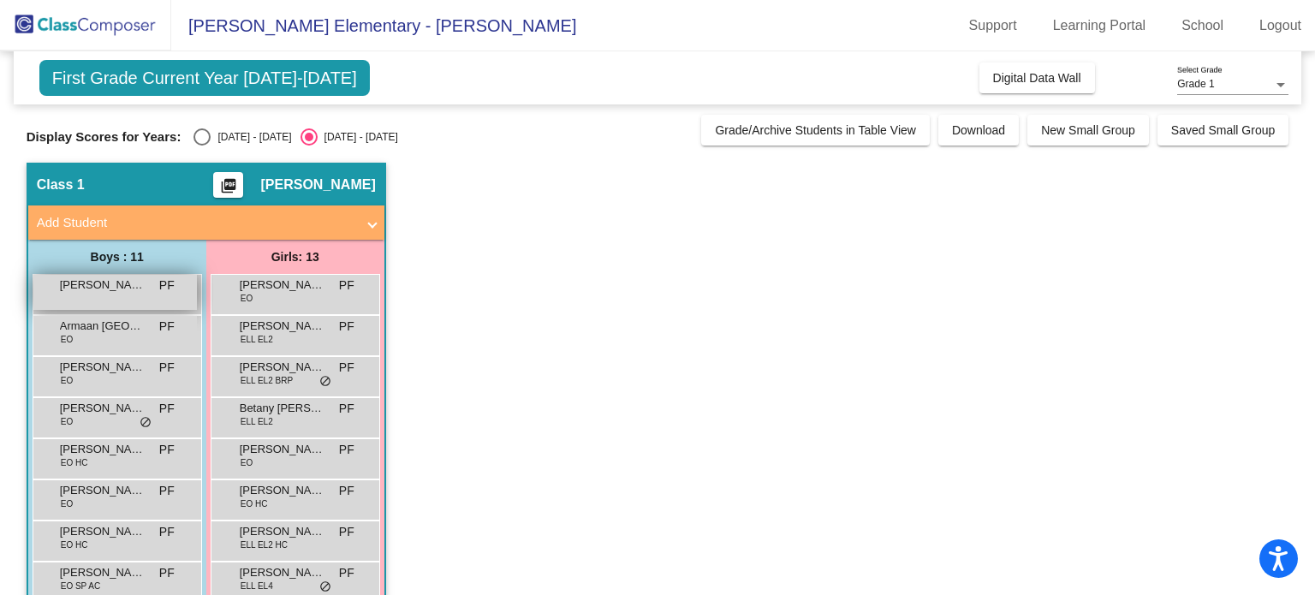
click at [107, 285] on span "[PERSON_NAME]" at bounding box center [103, 285] width 86 height 17
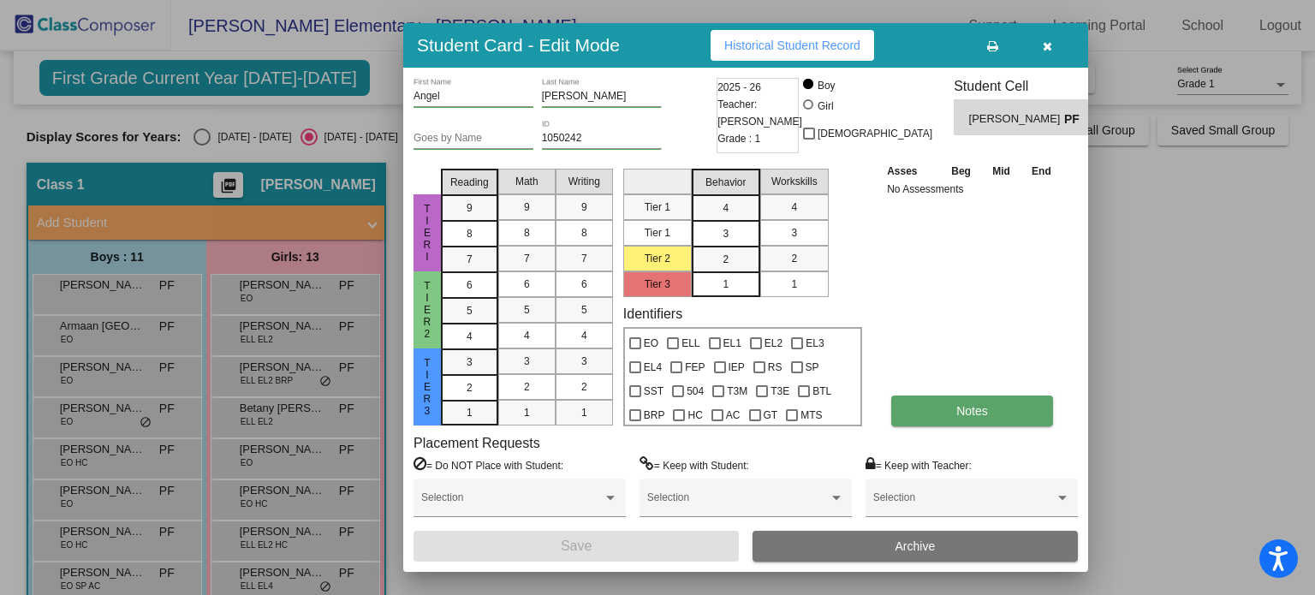
click at [993, 407] on button "Notes" at bounding box center [973, 411] width 162 height 31
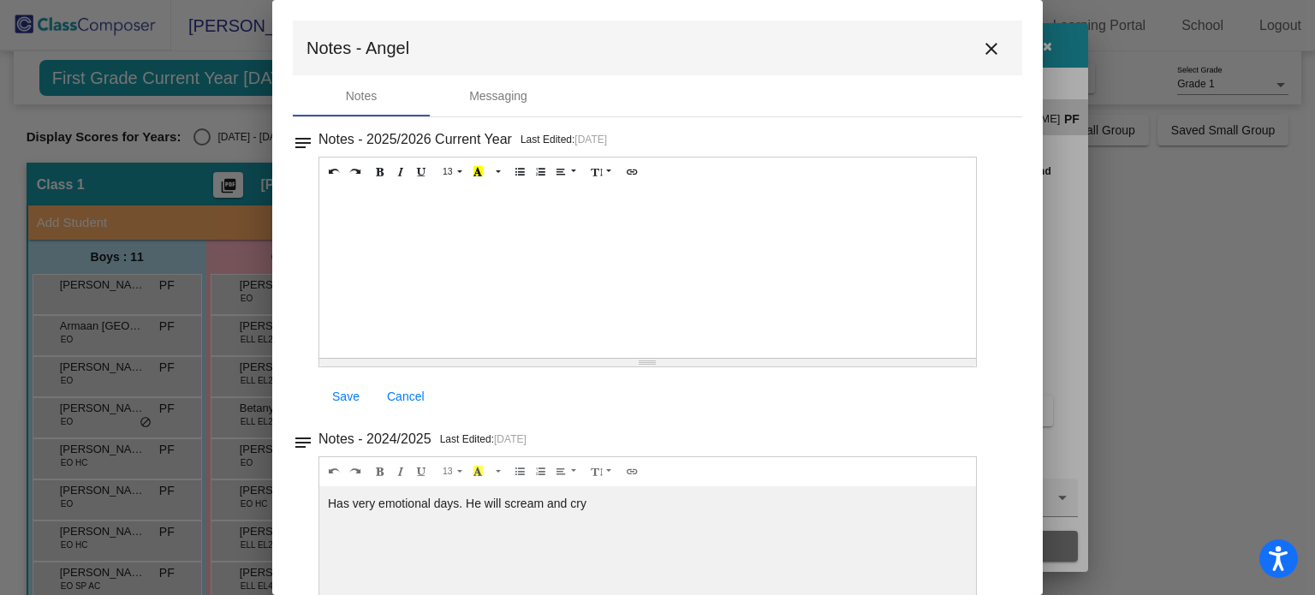
click at [984, 54] on mat-icon "close" at bounding box center [991, 49] width 21 height 21
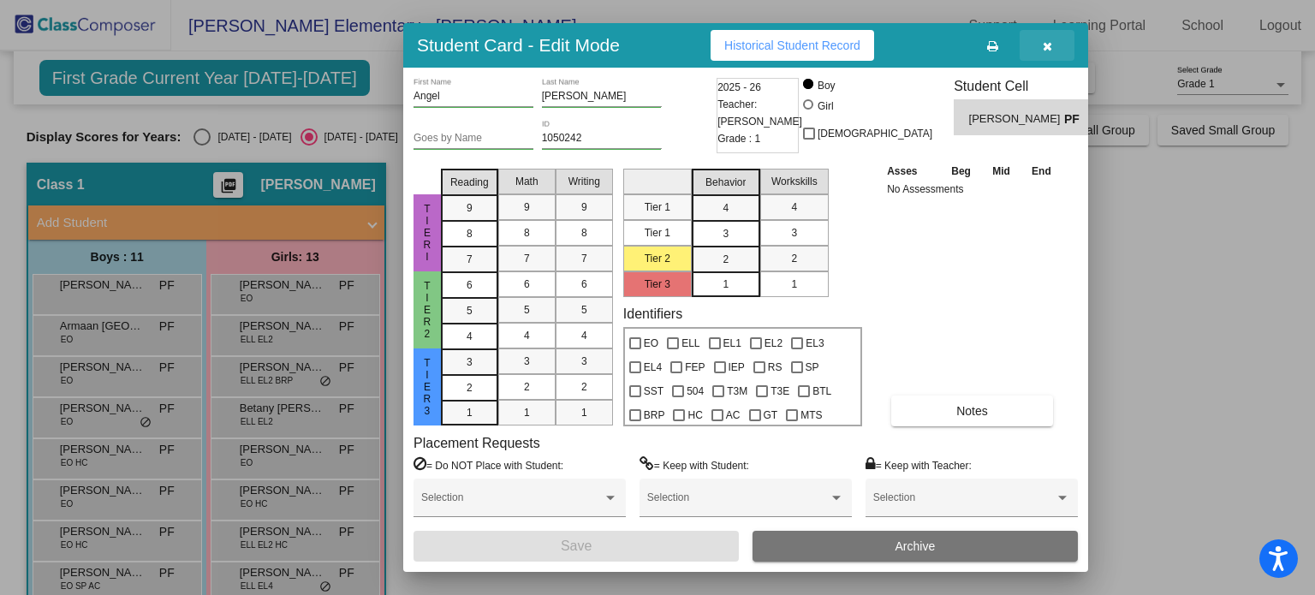
click at [1052, 51] on icon "button" at bounding box center [1047, 46] width 9 height 12
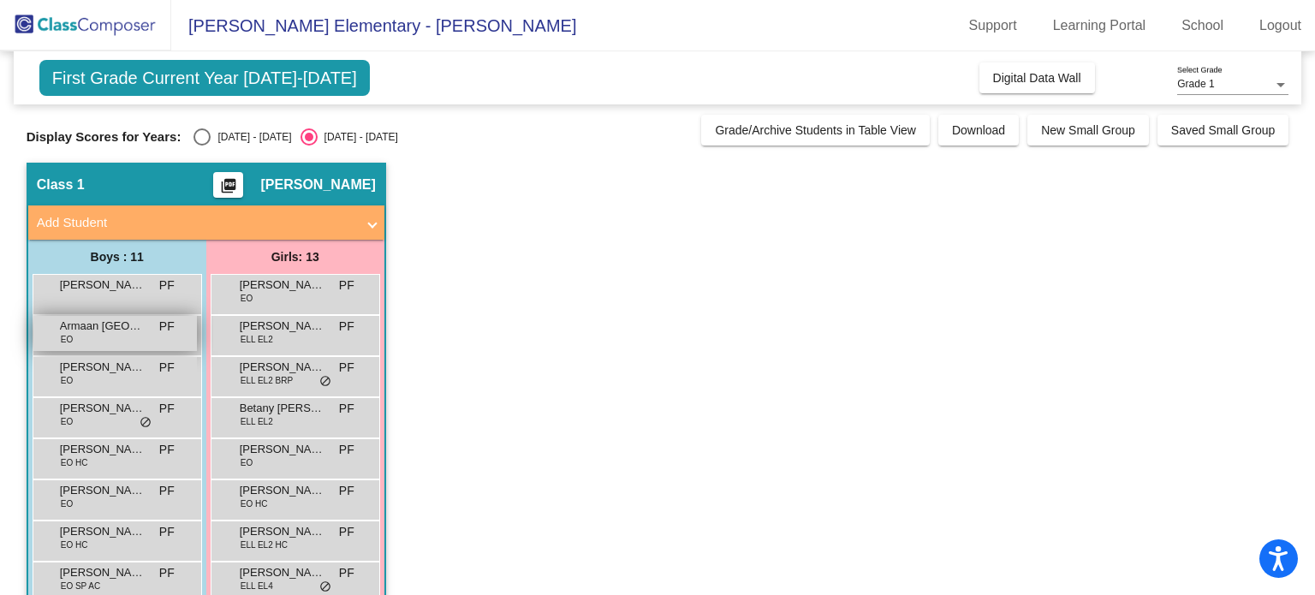
click at [86, 338] on div "Armaan Jammu EO PF lock do_not_disturb_alt" at bounding box center [115, 333] width 164 height 35
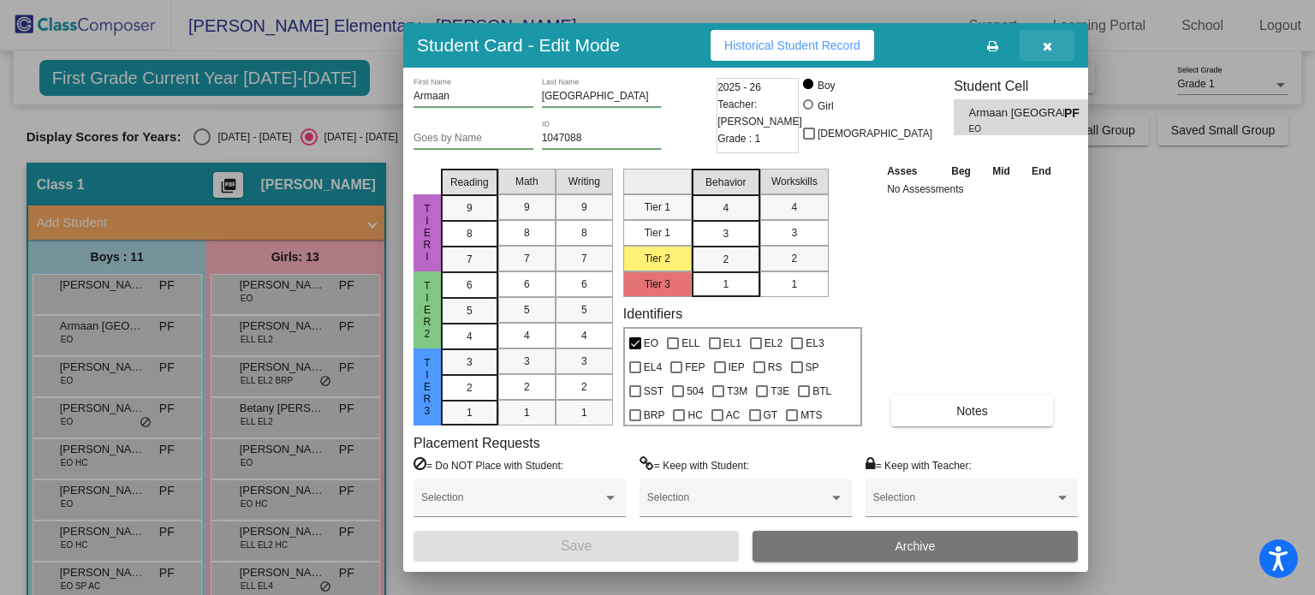
click at [1045, 47] on icon "button" at bounding box center [1047, 46] width 9 height 12
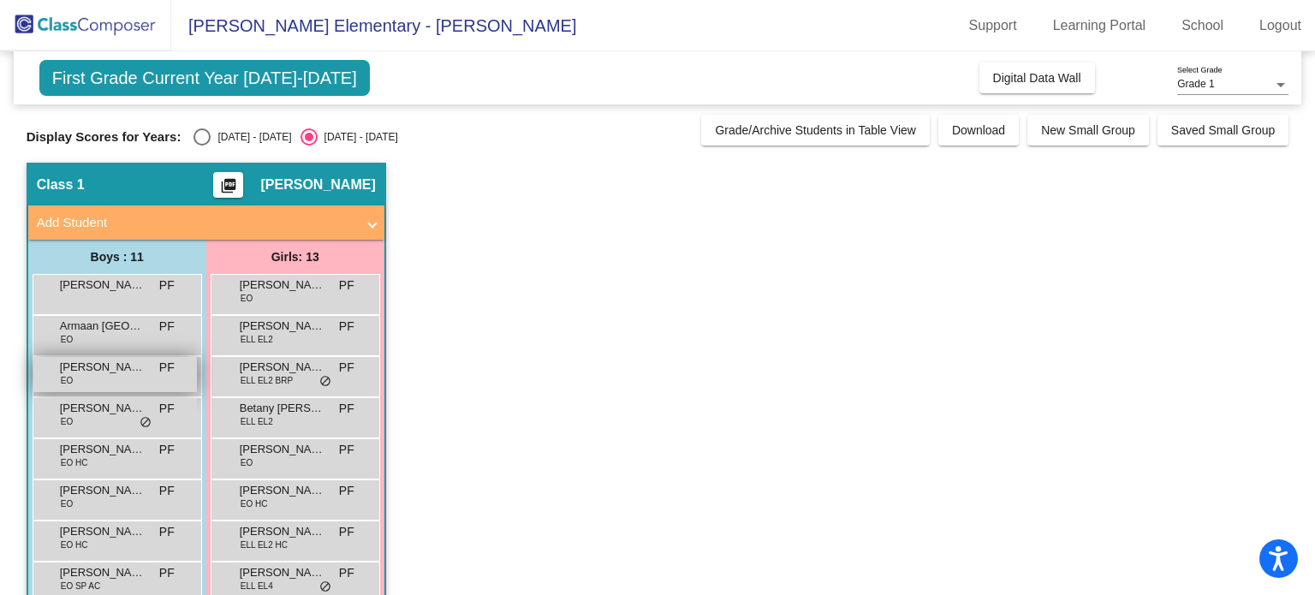
click at [112, 381] on div "[PERSON_NAME] EO PF lock do_not_disturb_alt" at bounding box center [115, 374] width 164 height 35
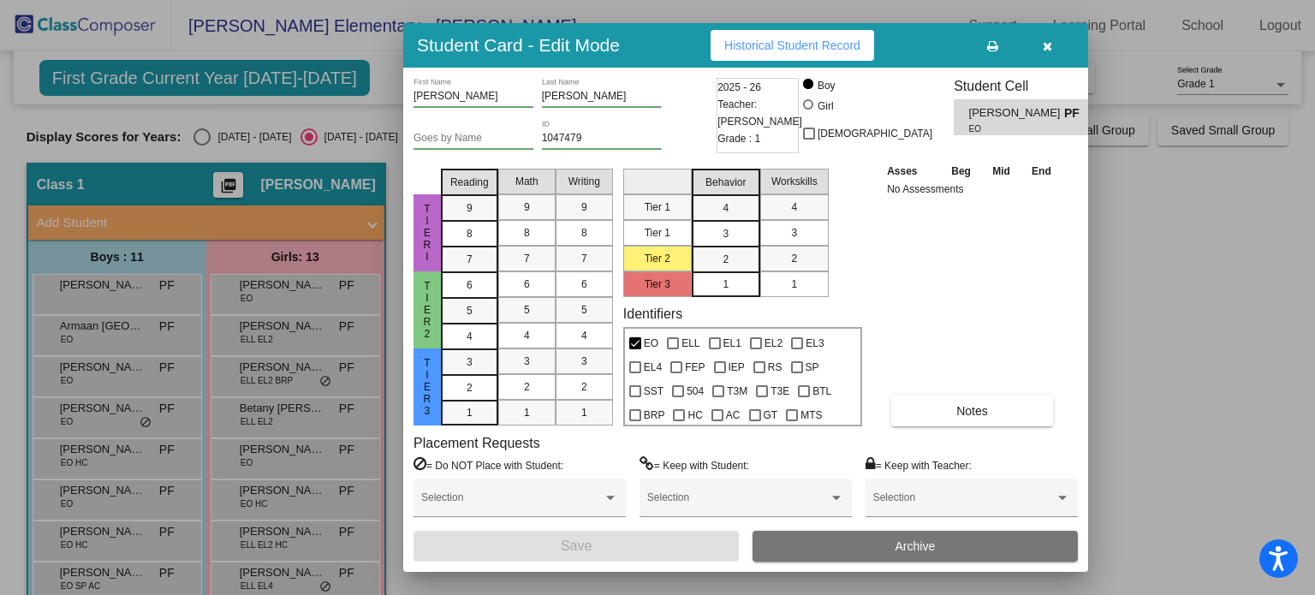
click at [1050, 49] on icon "button" at bounding box center [1047, 46] width 9 height 12
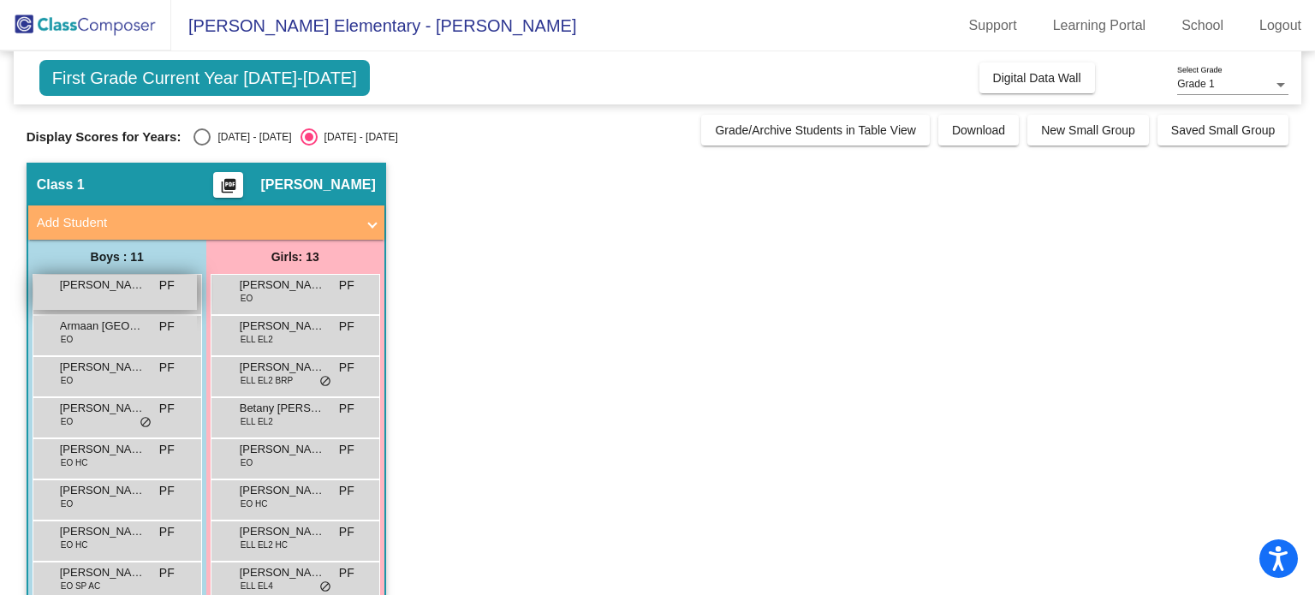
click at [121, 287] on span "[PERSON_NAME]" at bounding box center [103, 285] width 86 height 17
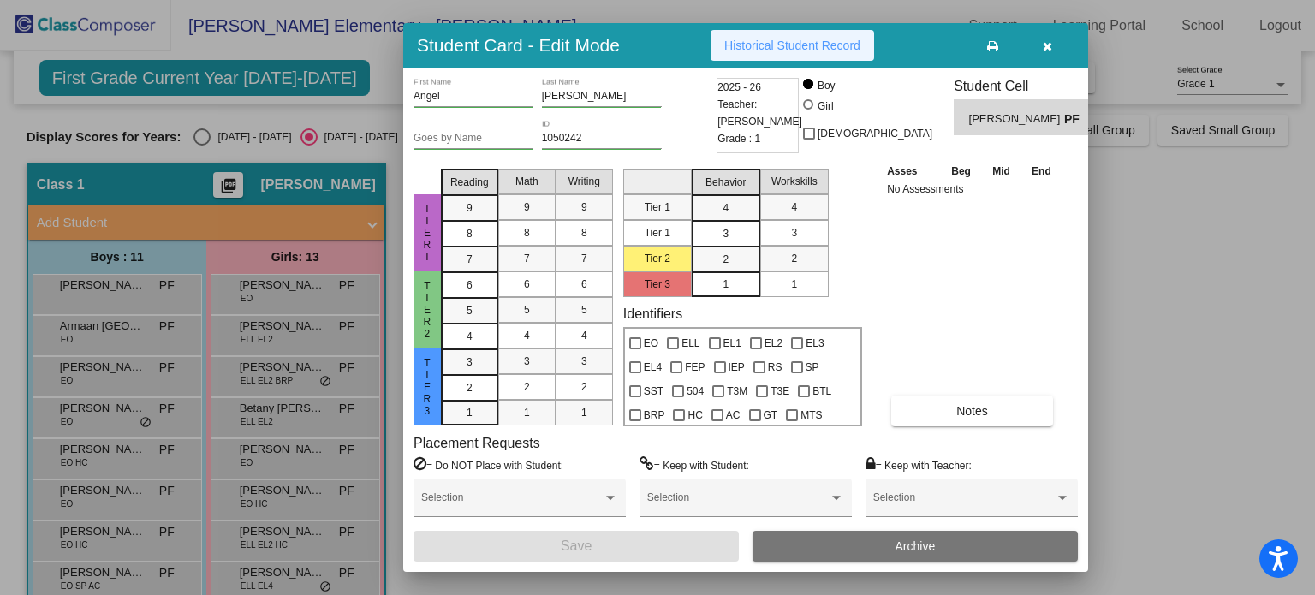
click at [821, 49] on span "Historical Student Record" at bounding box center [793, 46] width 136 height 14
click at [1047, 45] on icon "button" at bounding box center [1047, 46] width 9 height 12
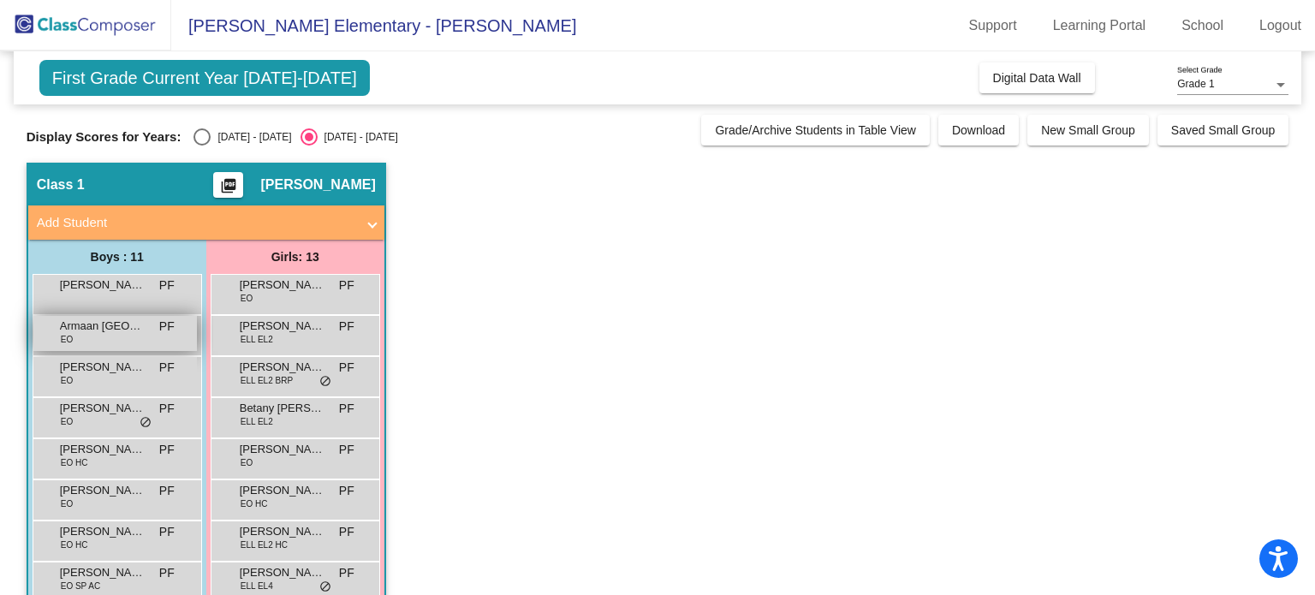
click at [109, 330] on span "Armaan [GEOGRAPHIC_DATA]" at bounding box center [103, 326] width 86 height 17
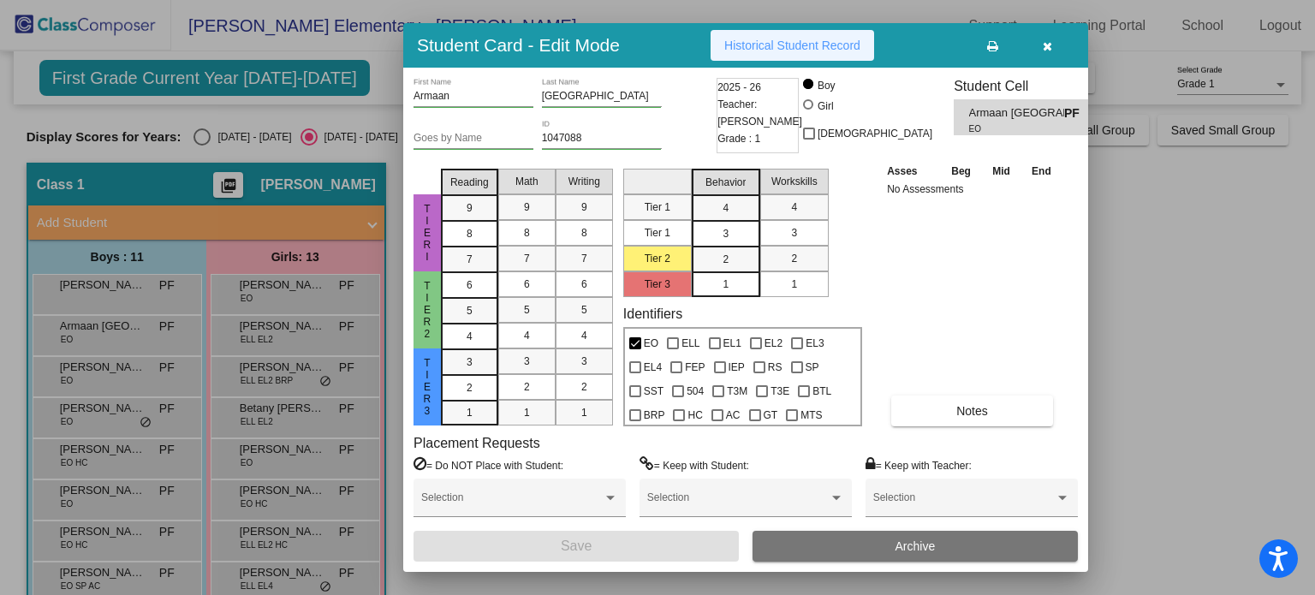
click at [743, 47] on span "Historical Student Record" at bounding box center [793, 46] width 136 height 14
click at [1049, 46] on icon "button" at bounding box center [1047, 46] width 9 height 12
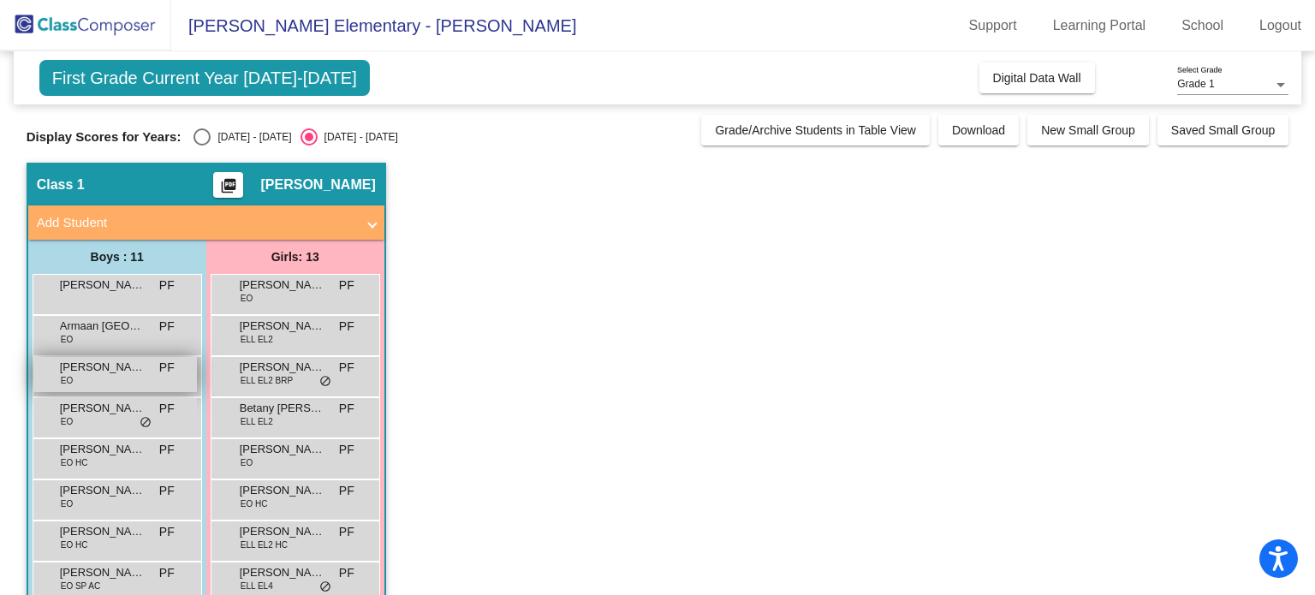
click at [110, 372] on span "[PERSON_NAME]" at bounding box center [103, 367] width 86 height 17
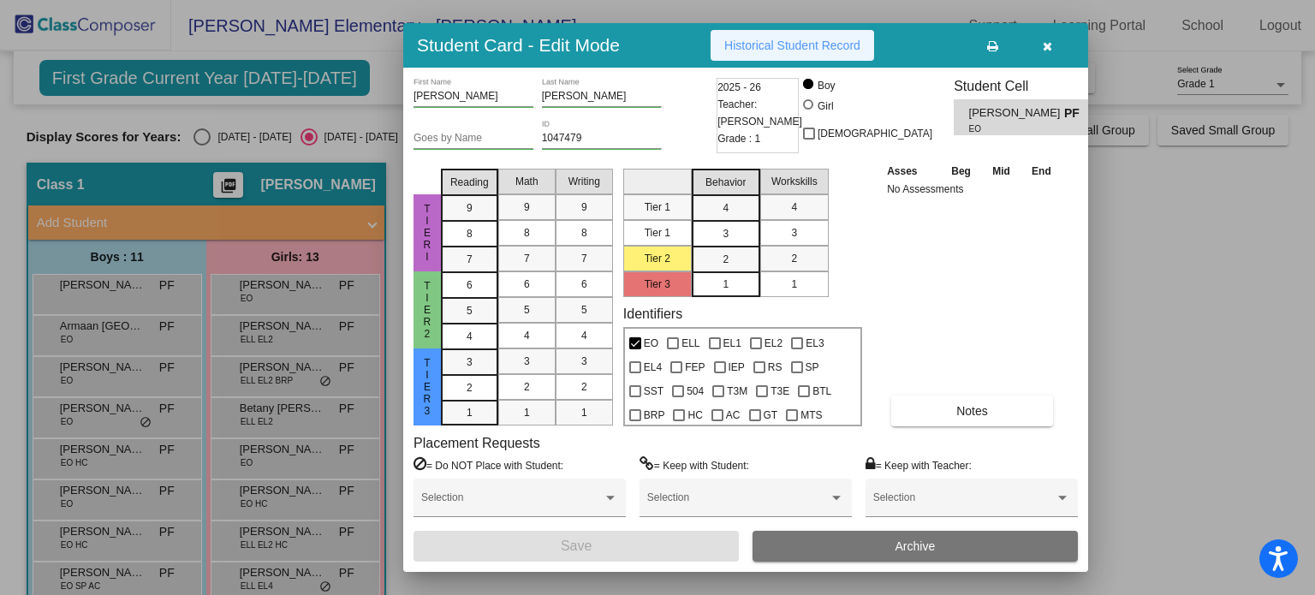
click at [784, 37] on button "Historical Student Record" at bounding box center [793, 45] width 164 height 31
click at [1043, 46] on icon "button" at bounding box center [1047, 46] width 9 height 12
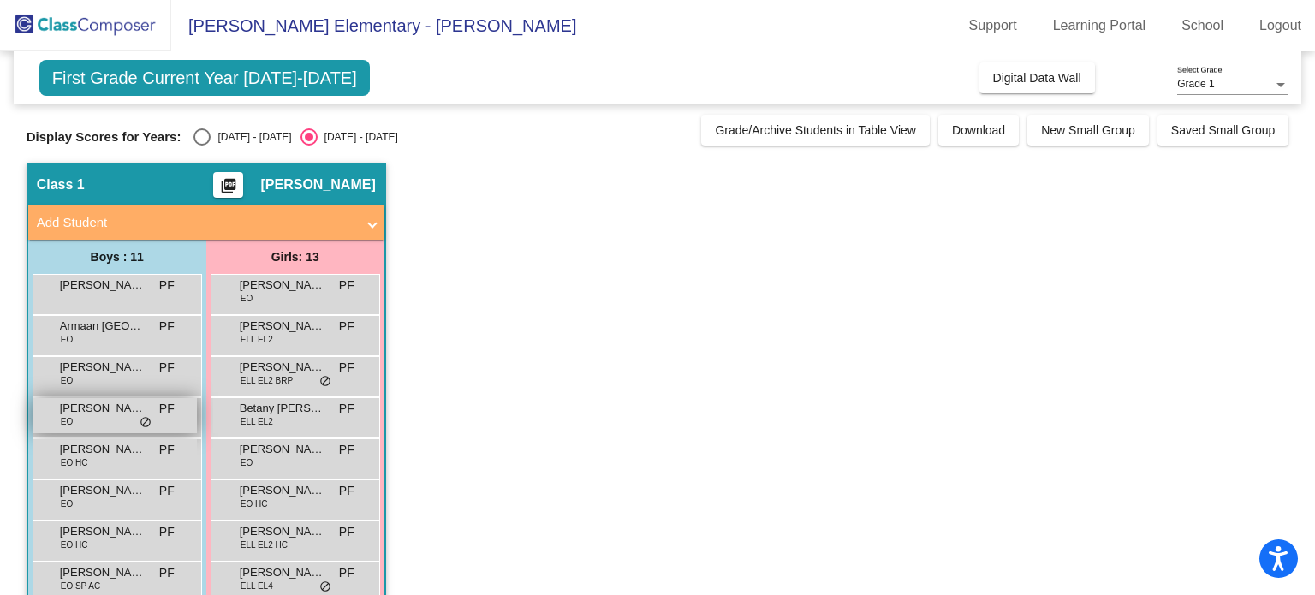
click at [103, 411] on span "[PERSON_NAME]" at bounding box center [103, 408] width 86 height 17
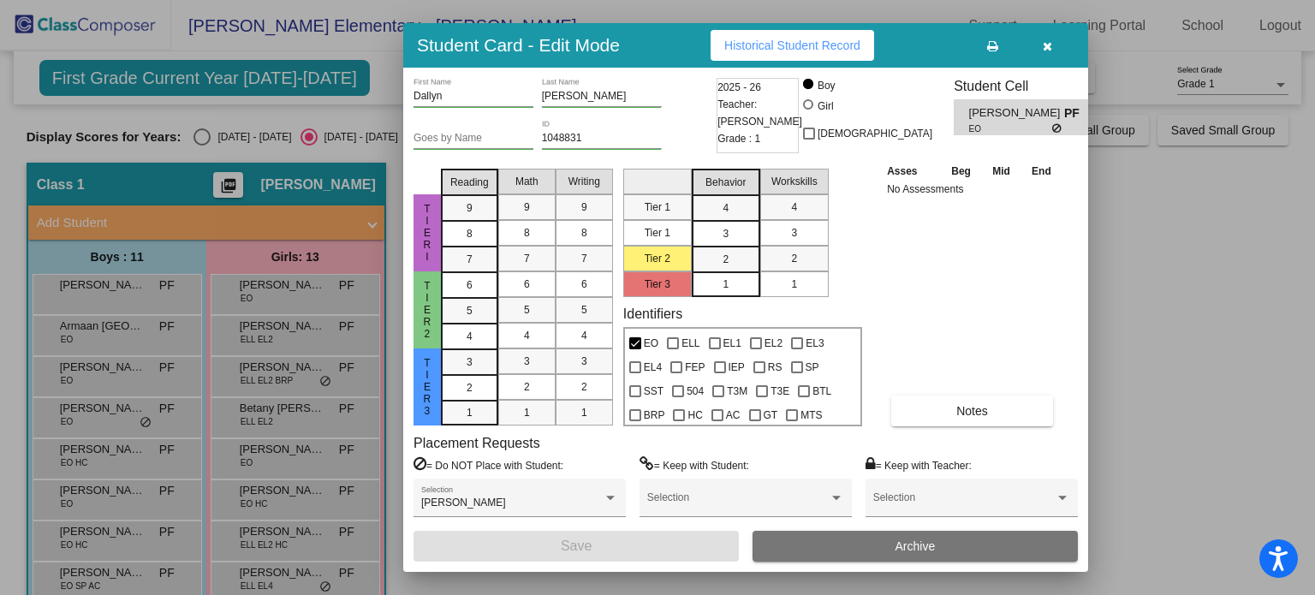
click at [754, 47] on span "Historical Student Record" at bounding box center [793, 46] width 136 height 14
click at [1045, 39] on span "button" at bounding box center [1047, 46] width 9 height 14
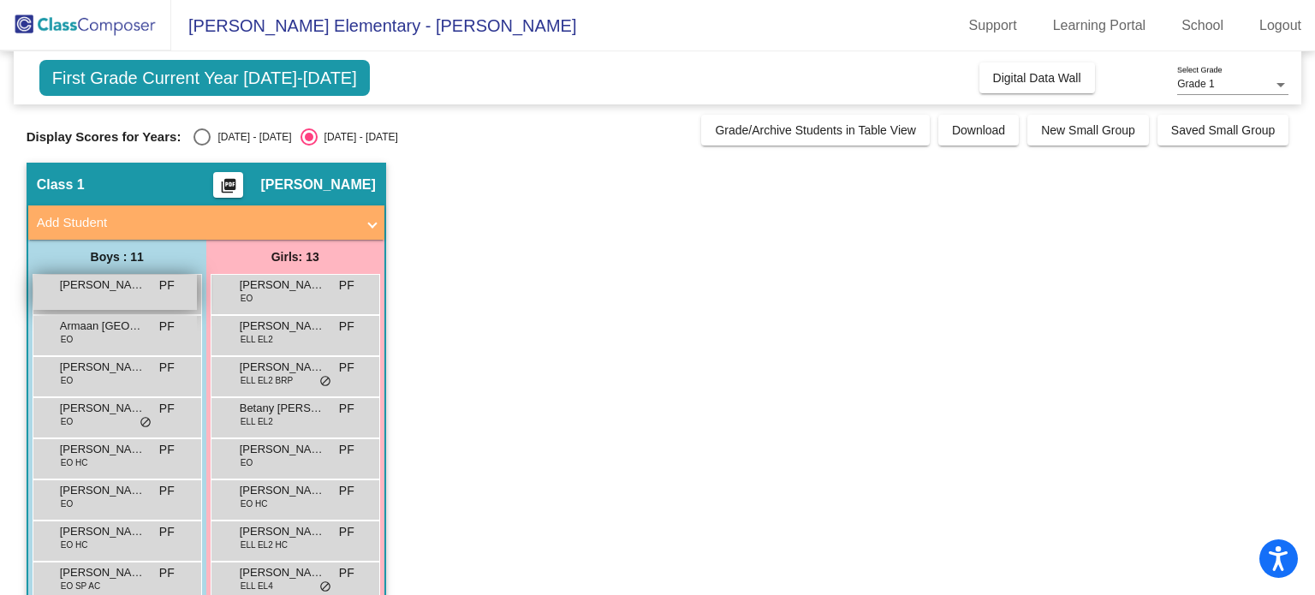
click at [96, 290] on span "[PERSON_NAME]" at bounding box center [103, 285] width 86 height 17
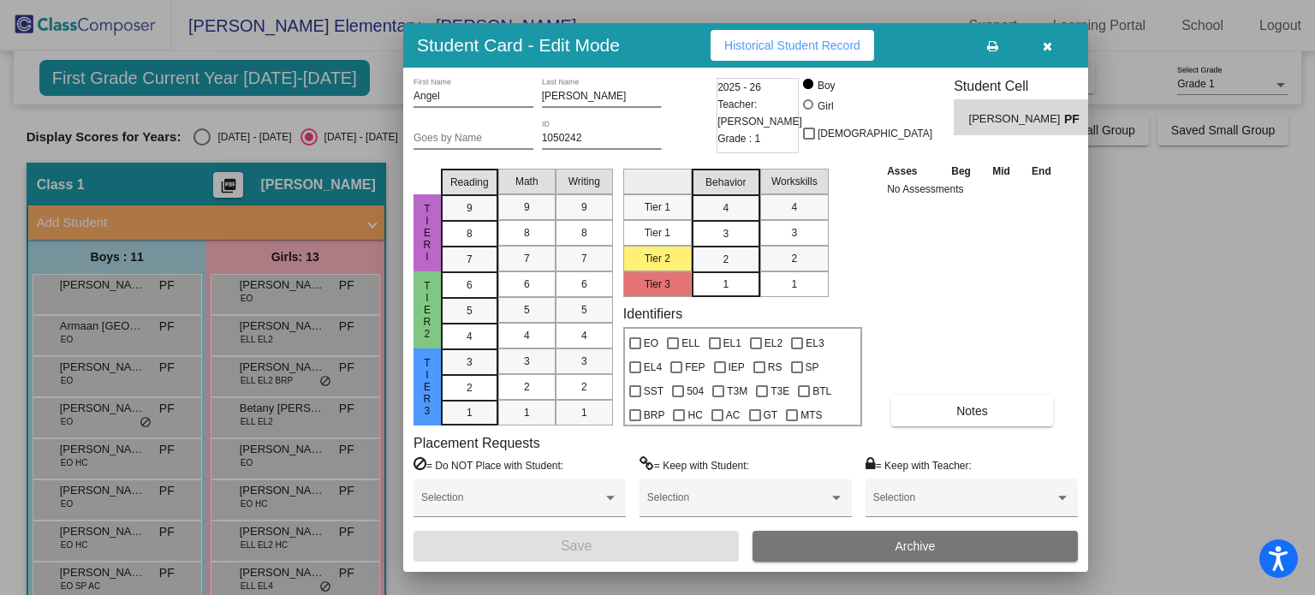
click at [753, 47] on span "Historical Student Record" at bounding box center [793, 46] width 136 height 14
click at [1038, 45] on button "button" at bounding box center [1047, 45] width 55 height 31
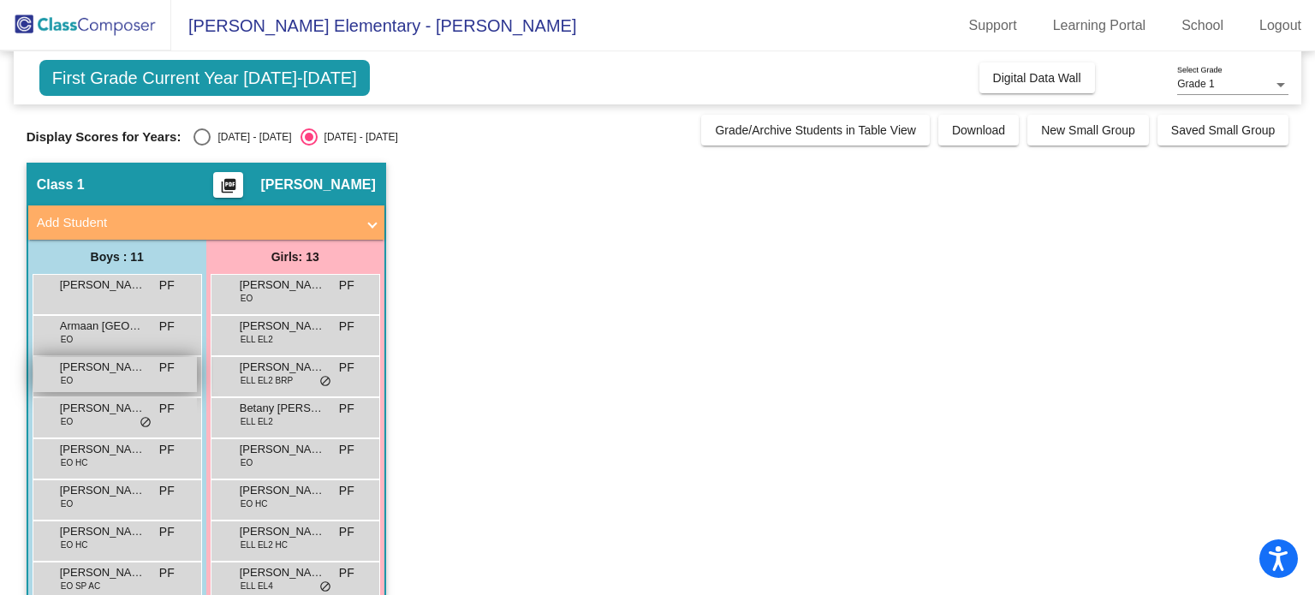
click at [116, 373] on span "[PERSON_NAME]" at bounding box center [103, 367] width 86 height 17
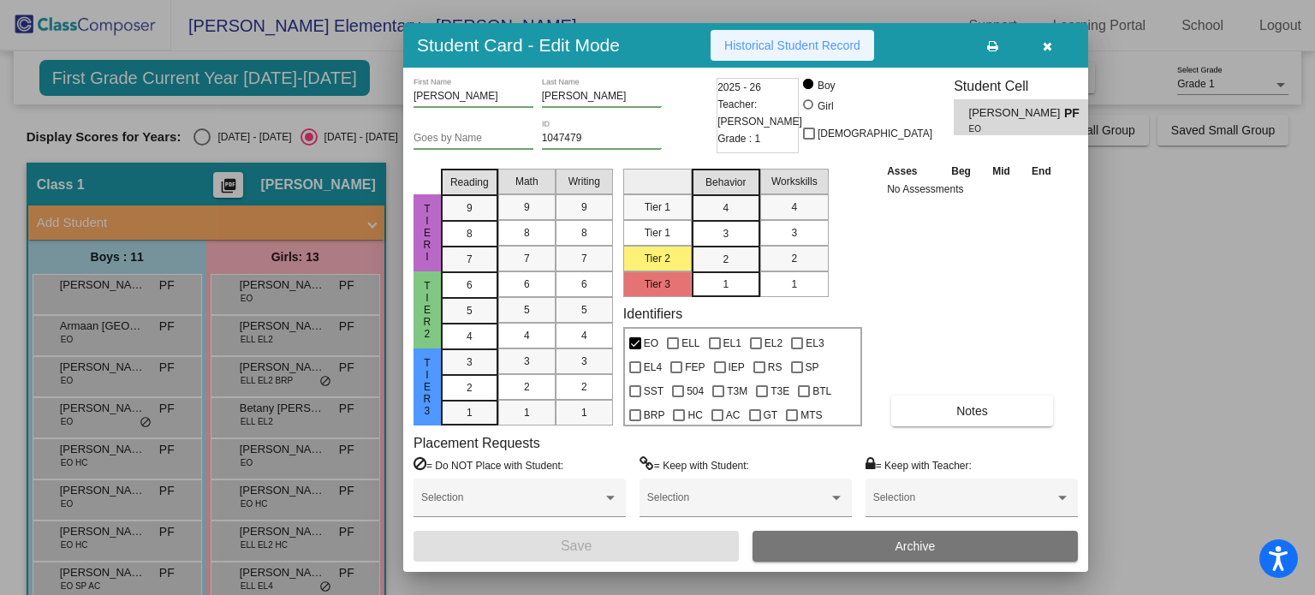
click at [743, 37] on button "Historical Student Record" at bounding box center [793, 45] width 164 height 31
click at [1041, 39] on button "button" at bounding box center [1047, 45] width 55 height 31
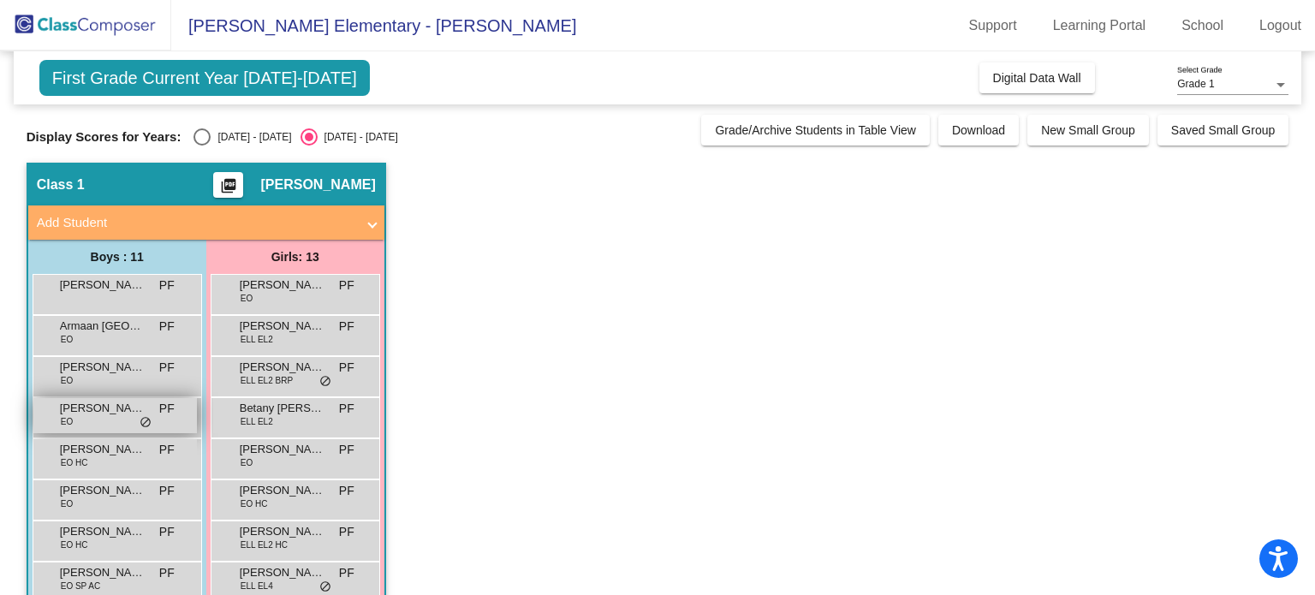
click at [116, 414] on span "[PERSON_NAME]" at bounding box center [103, 408] width 86 height 17
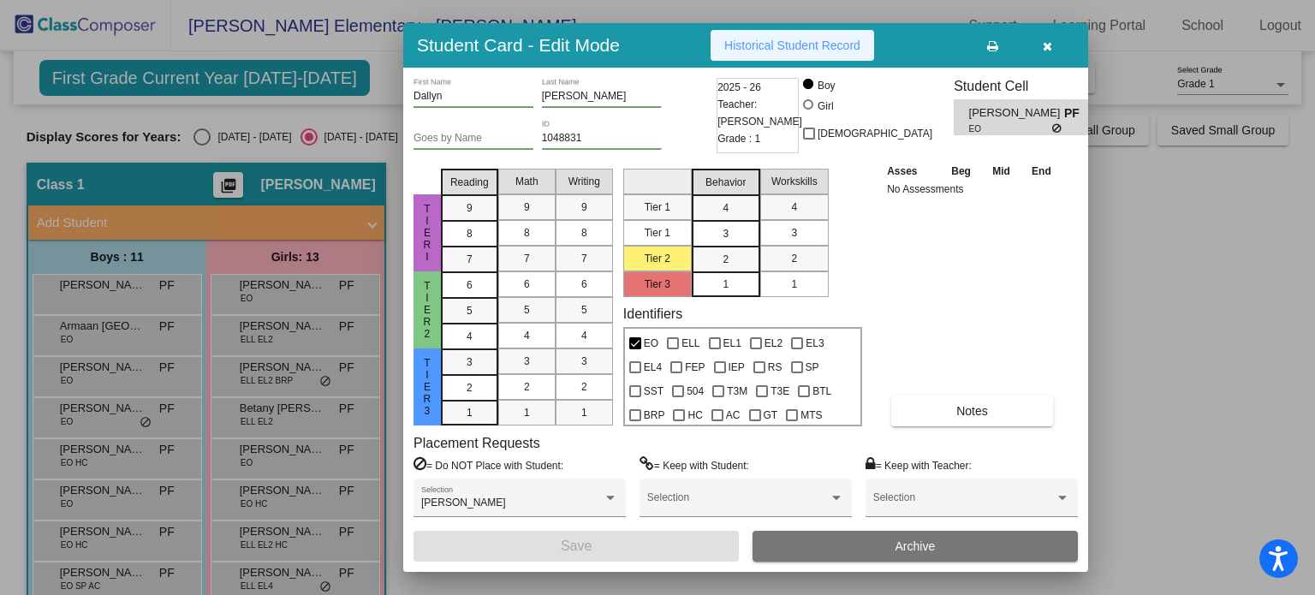
click at [771, 46] on span "Historical Student Record" at bounding box center [793, 46] width 136 height 14
click at [1047, 47] on icon "button" at bounding box center [1047, 46] width 9 height 12
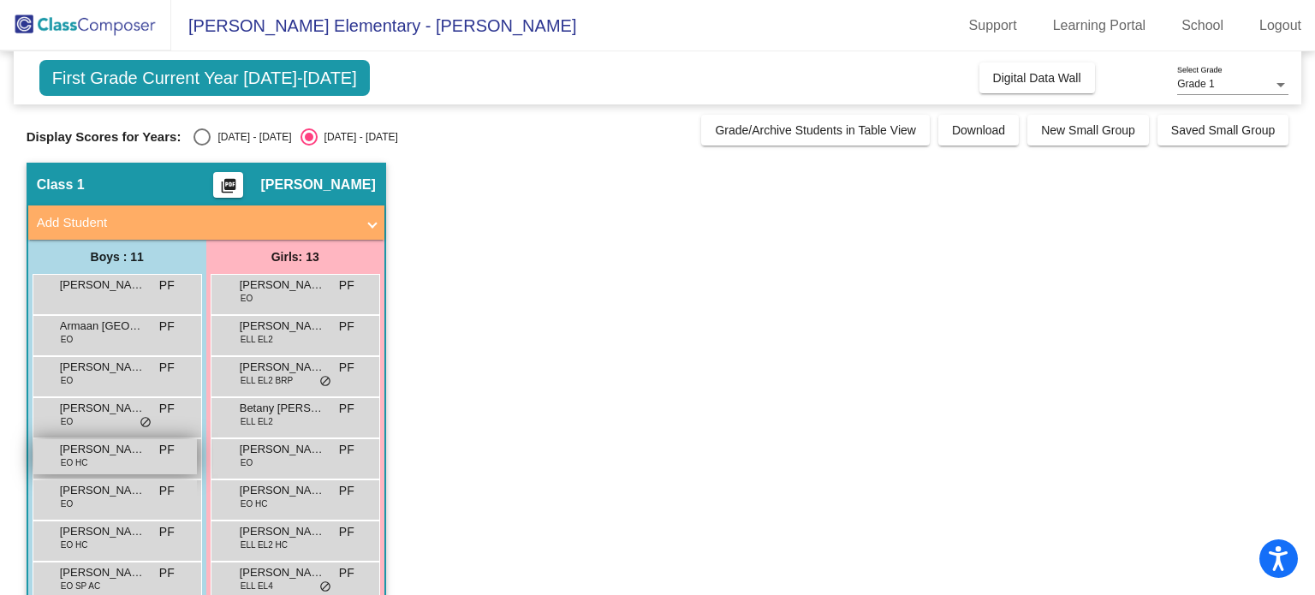
click at [104, 452] on span "[PERSON_NAME]" at bounding box center [103, 449] width 86 height 17
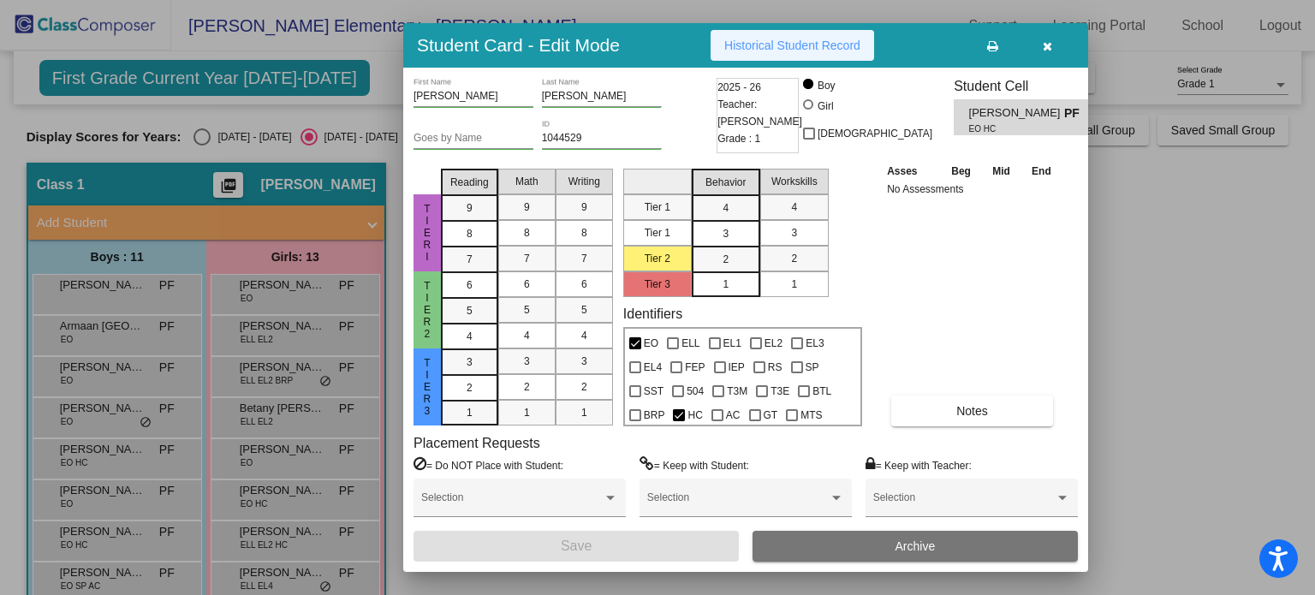
click at [772, 38] on button "Historical Student Record" at bounding box center [793, 45] width 164 height 31
click at [1048, 44] on icon "button" at bounding box center [1047, 46] width 9 height 12
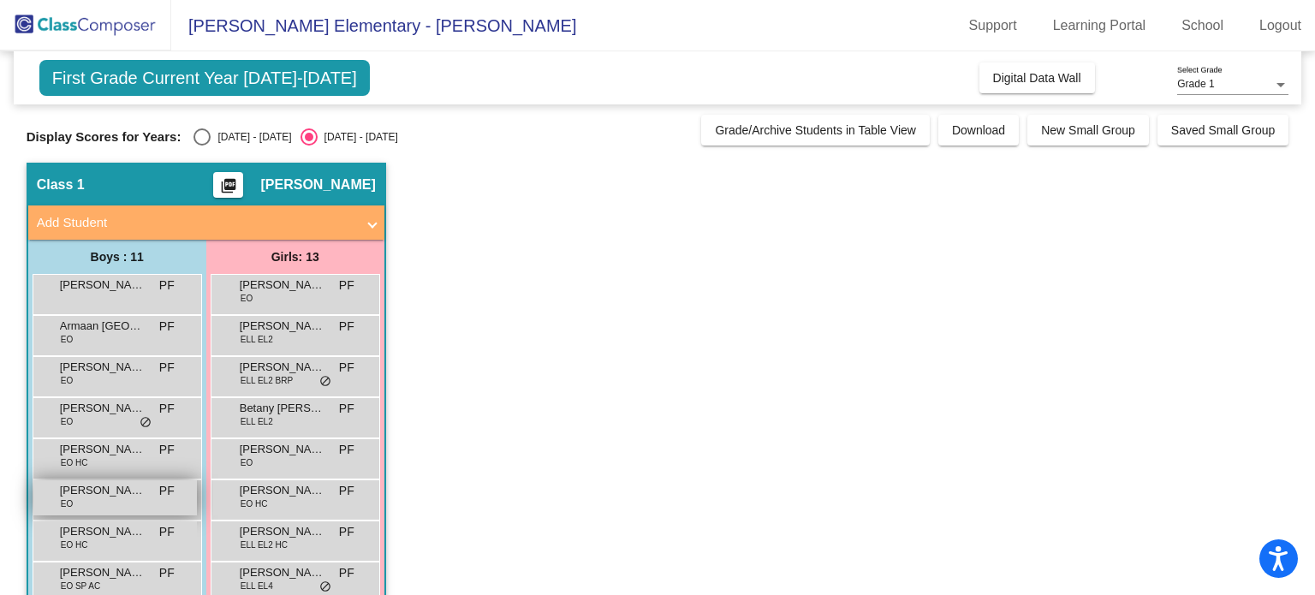
click at [113, 493] on span "[PERSON_NAME]" at bounding box center [103, 490] width 86 height 17
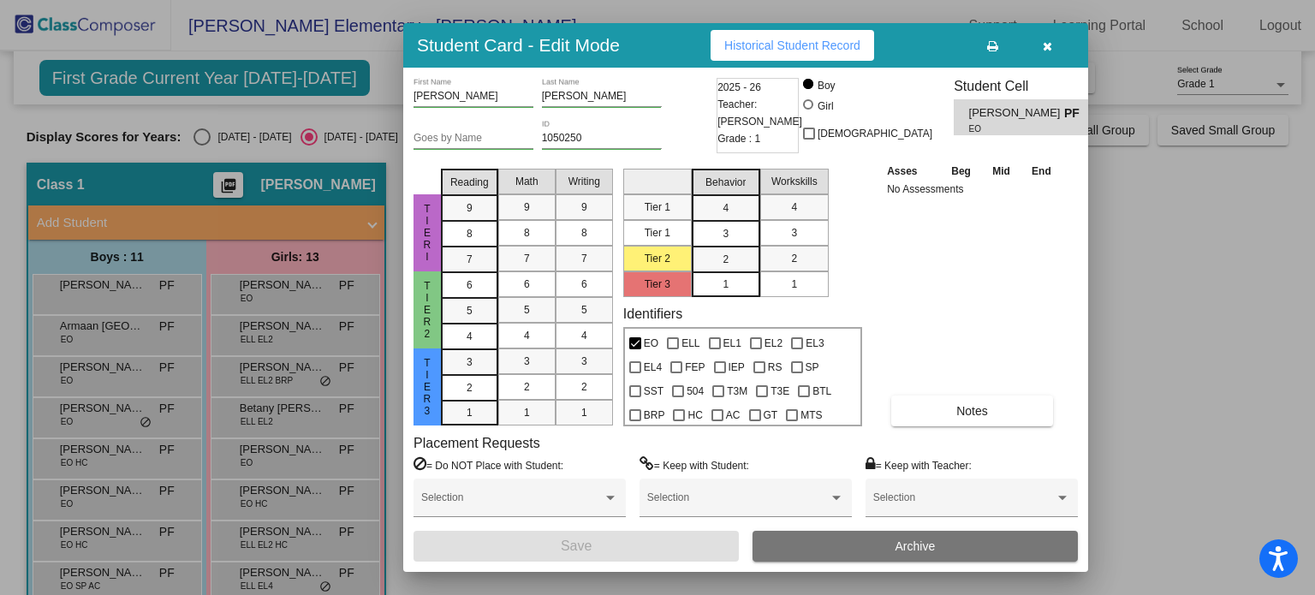
click at [746, 46] on span "Historical Student Record" at bounding box center [793, 46] width 136 height 14
click at [1045, 42] on icon "button" at bounding box center [1047, 46] width 9 height 12
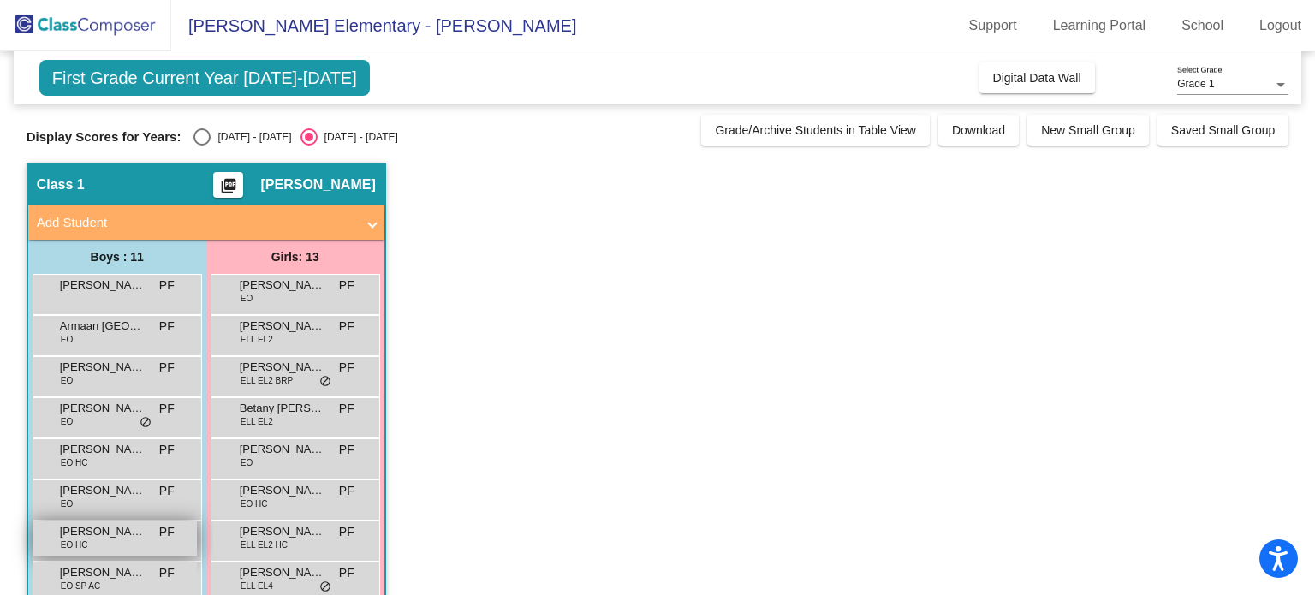
click at [114, 531] on span "[PERSON_NAME]" at bounding box center [103, 531] width 86 height 17
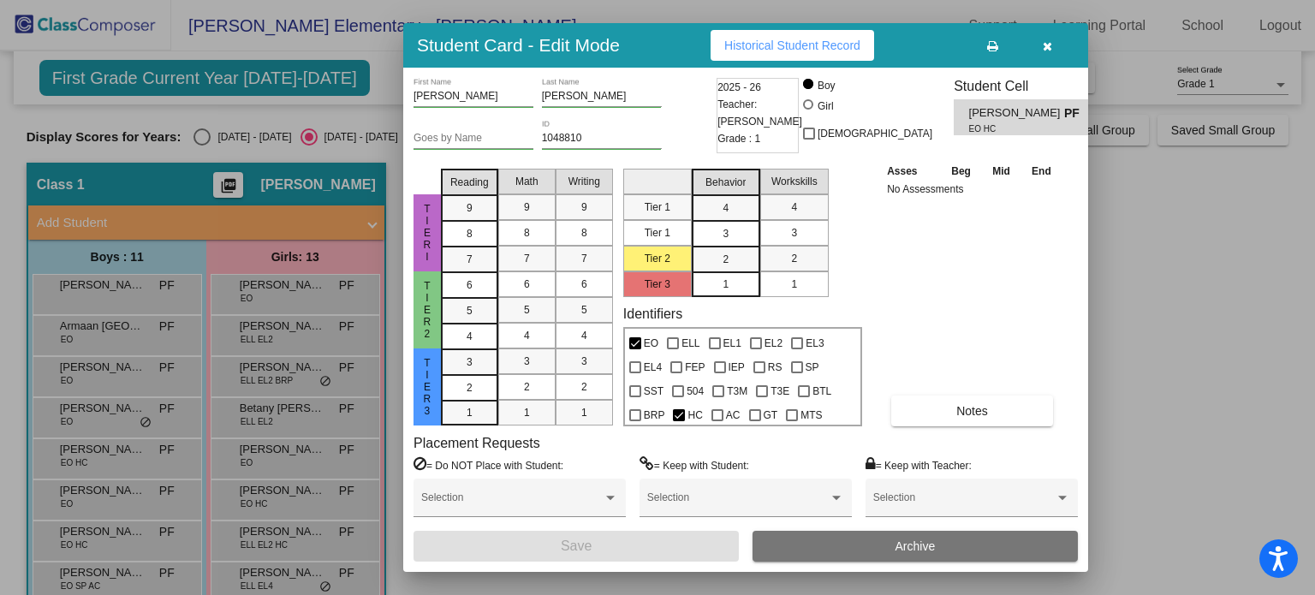
click at [766, 45] on span "Historical Student Record" at bounding box center [793, 46] width 136 height 14
click at [1048, 50] on icon "button" at bounding box center [1047, 46] width 9 height 12
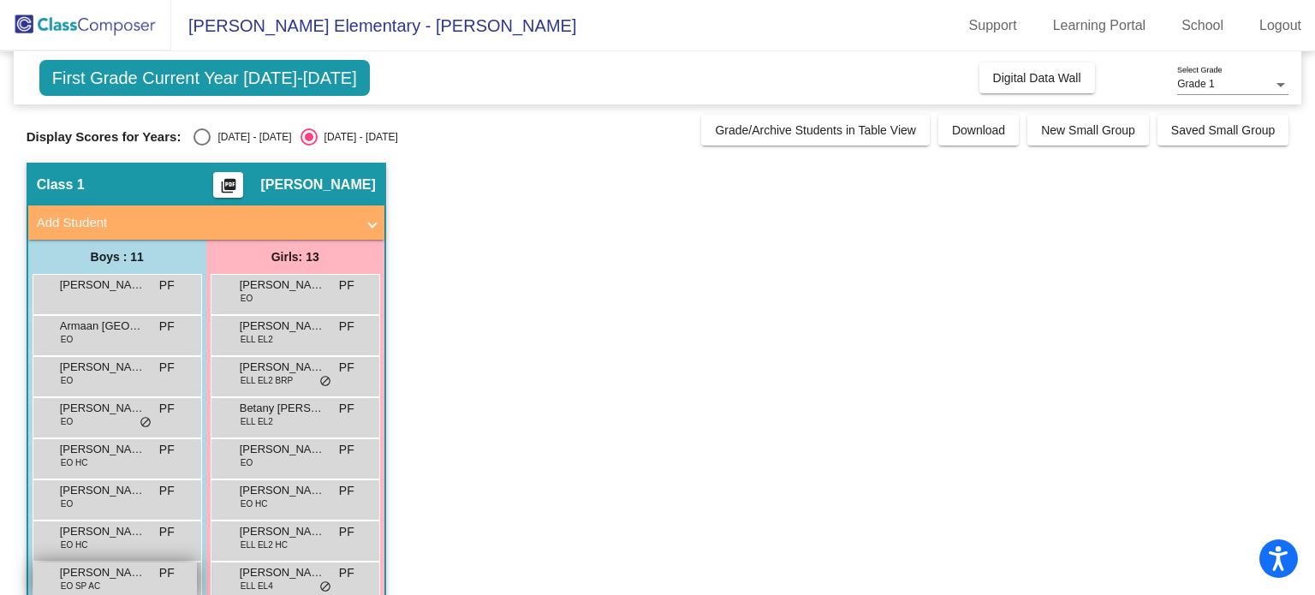
click at [118, 581] on div "[PERSON_NAME] EO SP AC PF lock do_not_disturb_alt" at bounding box center [115, 580] width 164 height 35
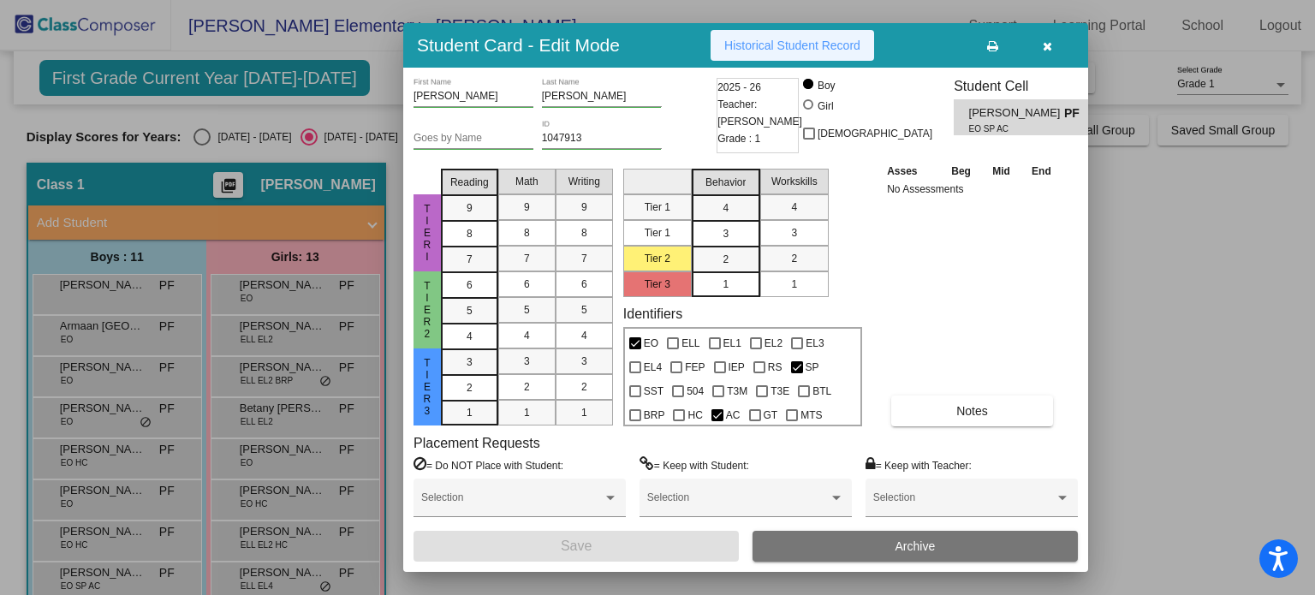
click at [808, 44] on span "Historical Student Record" at bounding box center [793, 46] width 136 height 14
click at [1044, 44] on icon "button" at bounding box center [1047, 46] width 9 height 12
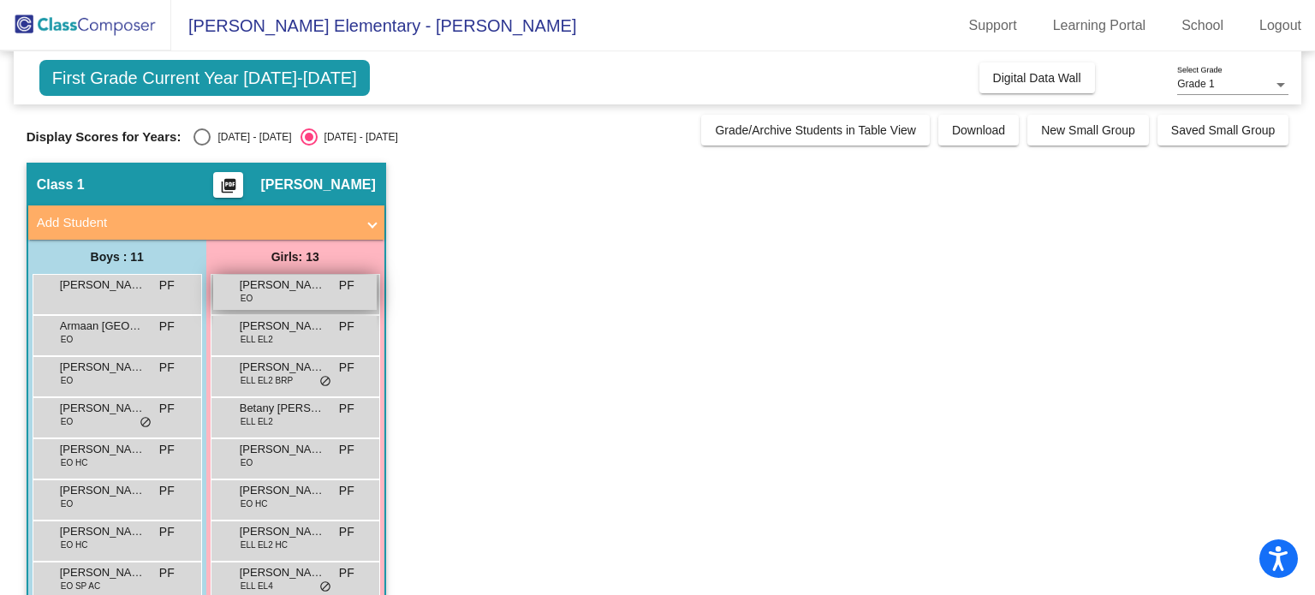
click at [281, 294] on div "[PERSON_NAME] Maylani [PERSON_NAME] [PERSON_NAME] PF lock do_not_disturb_alt" at bounding box center [295, 292] width 164 height 35
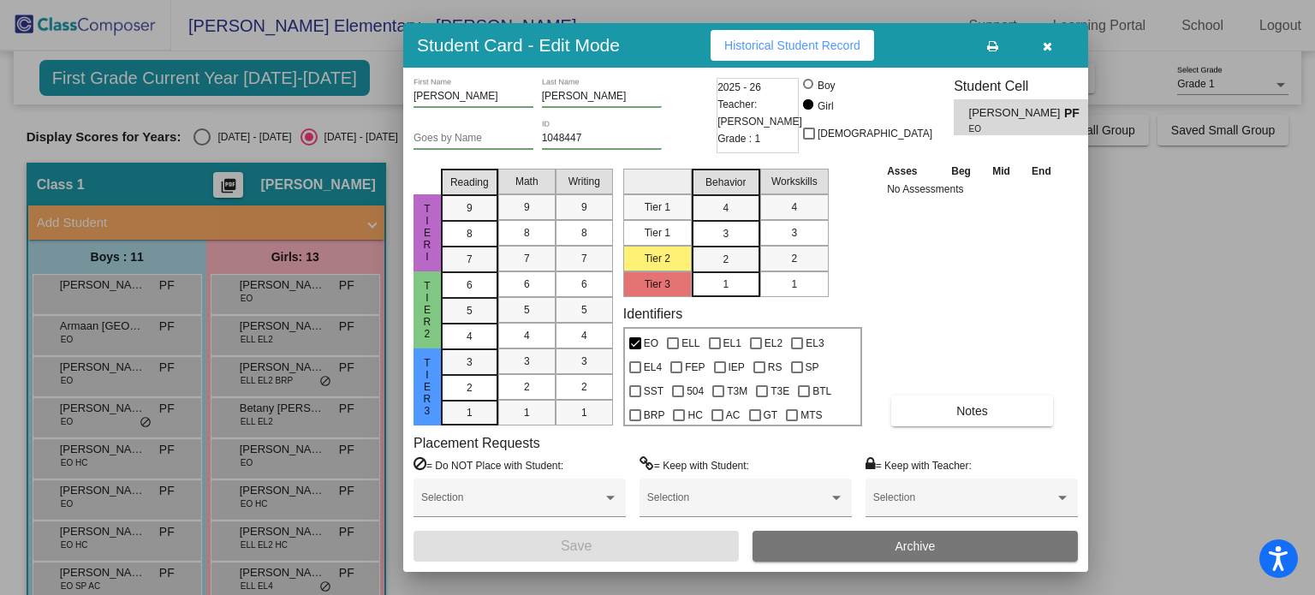
click at [781, 47] on span "Historical Student Record" at bounding box center [793, 46] width 136 height 14
click at [1047, 49] on icon "button" at bounding box center [1047, 46] width 9 height 12
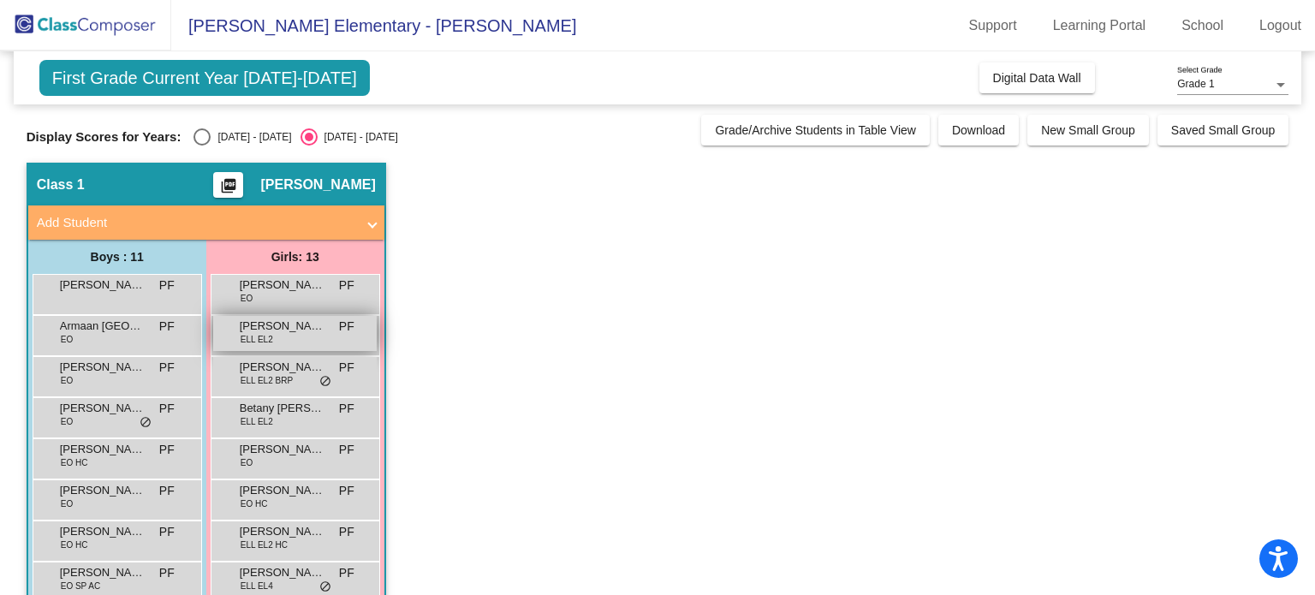
click at [321, 331] on span "[PERSON_NAME]" at bounding box center [283, 326] width 86 height 17
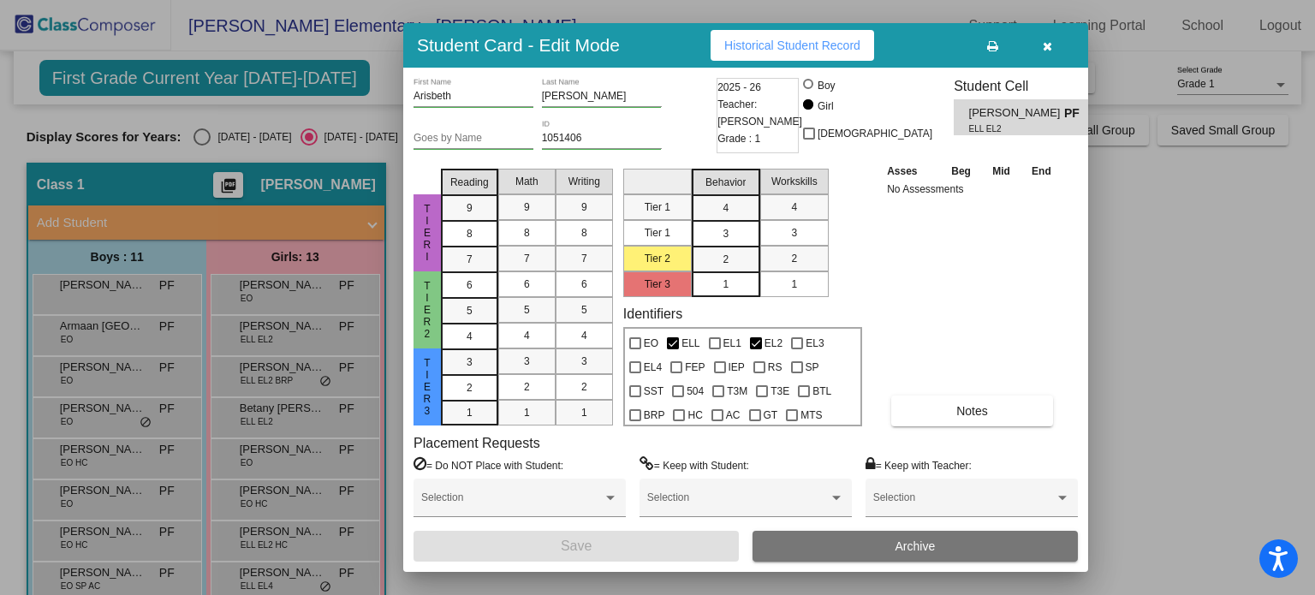
click at [867, 58] on button "Historical Student Record" at bounding box center [793, 45] width 164 height 31
click at [1047, 41] on icon "button" at bounding box center [1047, 46] width 9 height 12
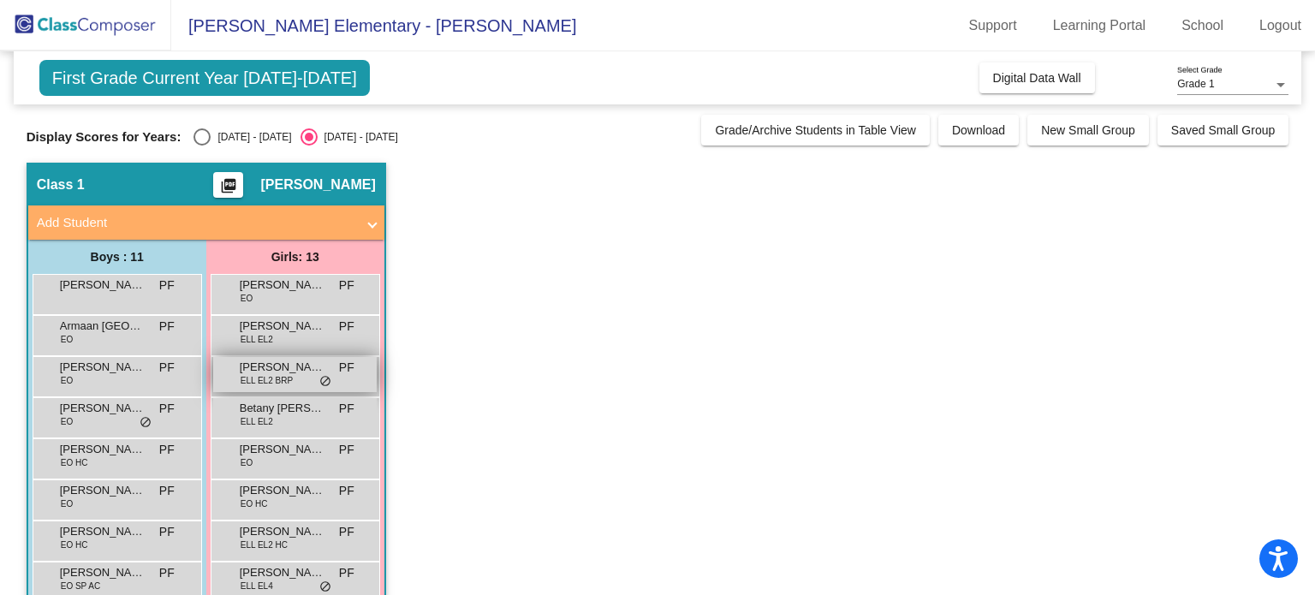
click at [289, 377] on span "ELL EL2 BRP" at bounding box center [267, 380] width 52 height 13
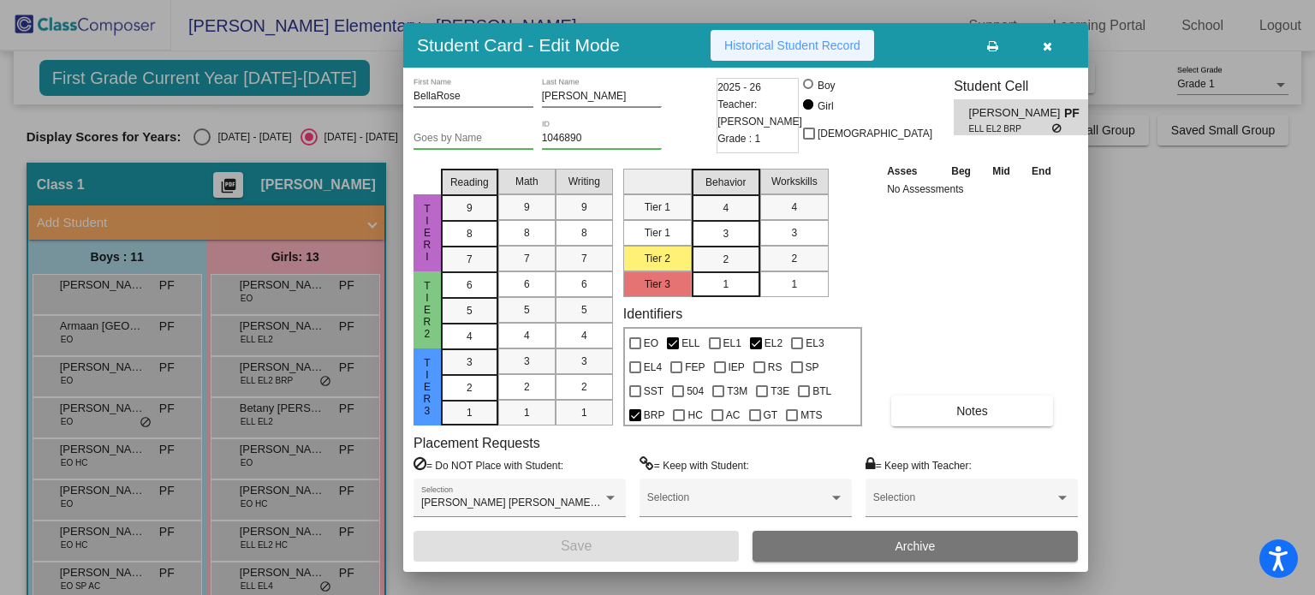
click at [772, 45] on span "Historical Student Record" at bounding box center [793, 46] width 136 height 14
click at [1048, 51] on icon "button" at bounding box center [1047, 46] width 9 height 12
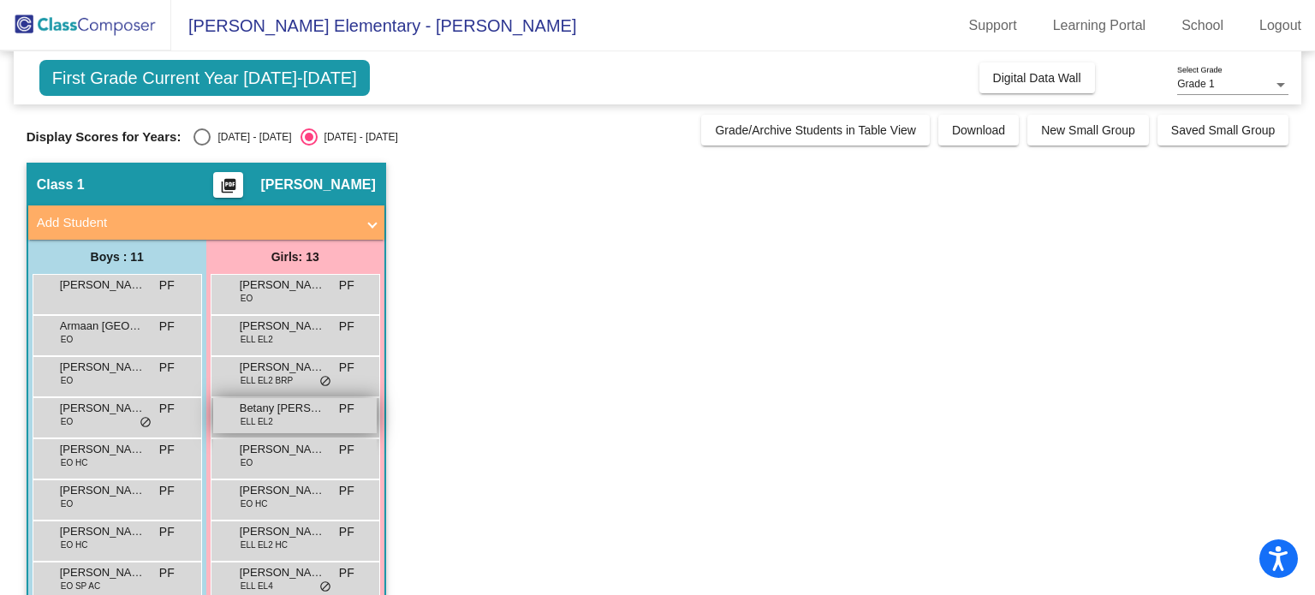
click at [277, 420] on div "Betany [PERSON_NAME] ELL EL2 PF lock do_not_disturb_alt" at bounding box center [295, 415] width 164 height 35
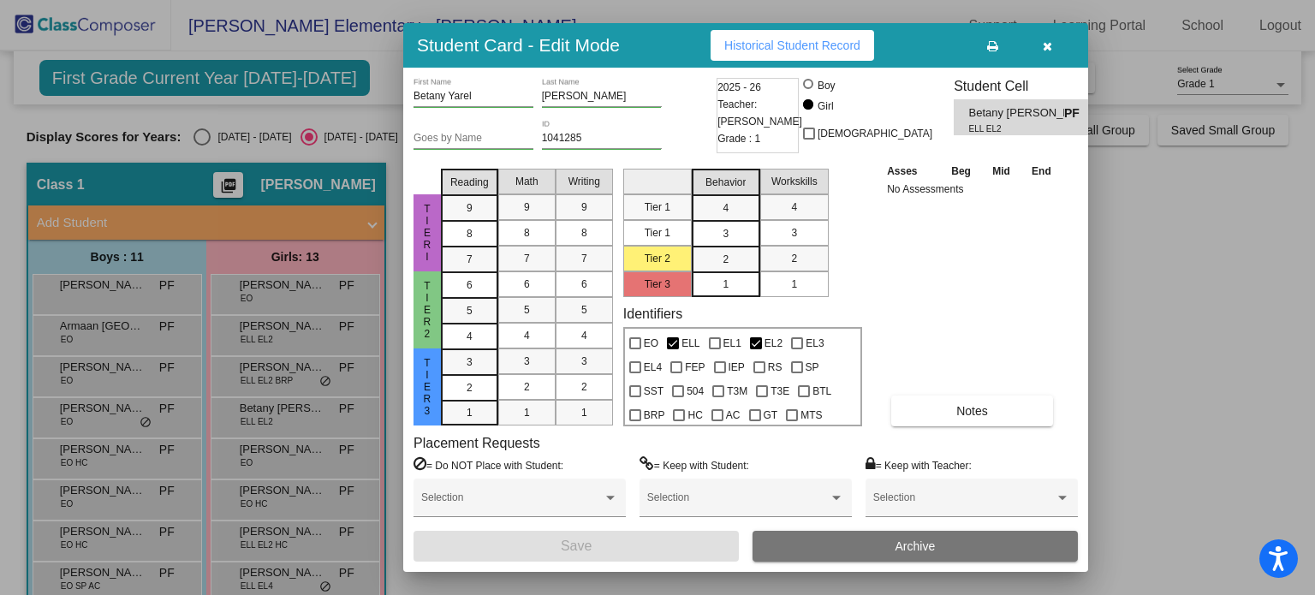
click at [795, 41] on span "Historical Student Record" at bounding box center [793, 46] width 136 height 14
click at [1052, 45] on button "button" at bounding box center [1047, 45] width 55 height 31
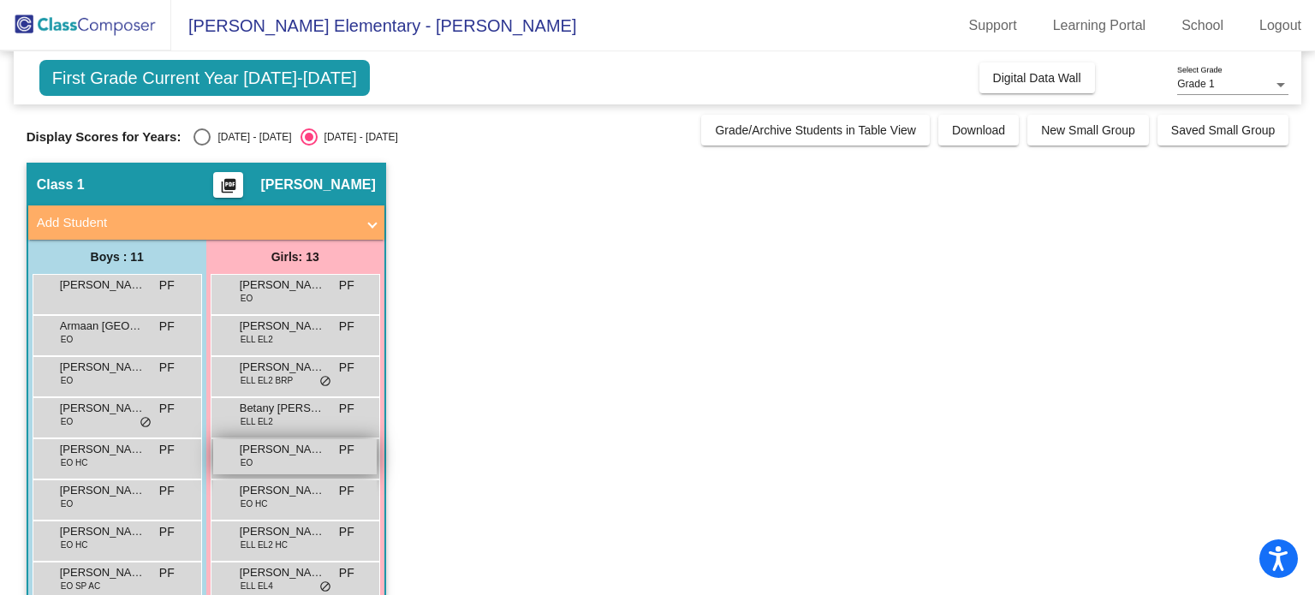
click at [287, 458] on div "[PERSON_NAME] [PERSON_NAME] PF lock do_not_disturb_alt" at bounding box center [295, 456] width 164 height 35
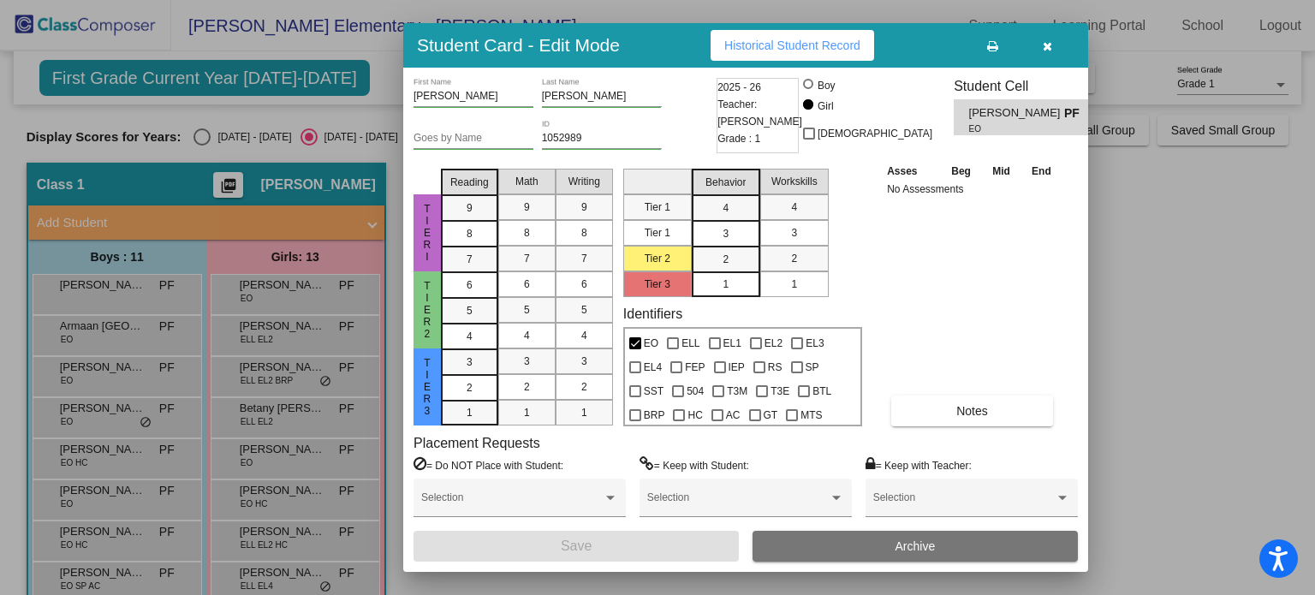
click at [798, 41] on span "Historical Student Record" at bounding box center [793, 46] width 136 height 14
click at [1046, 51] on icon "button" at bounding box center [1047, 46] width 9 height 12
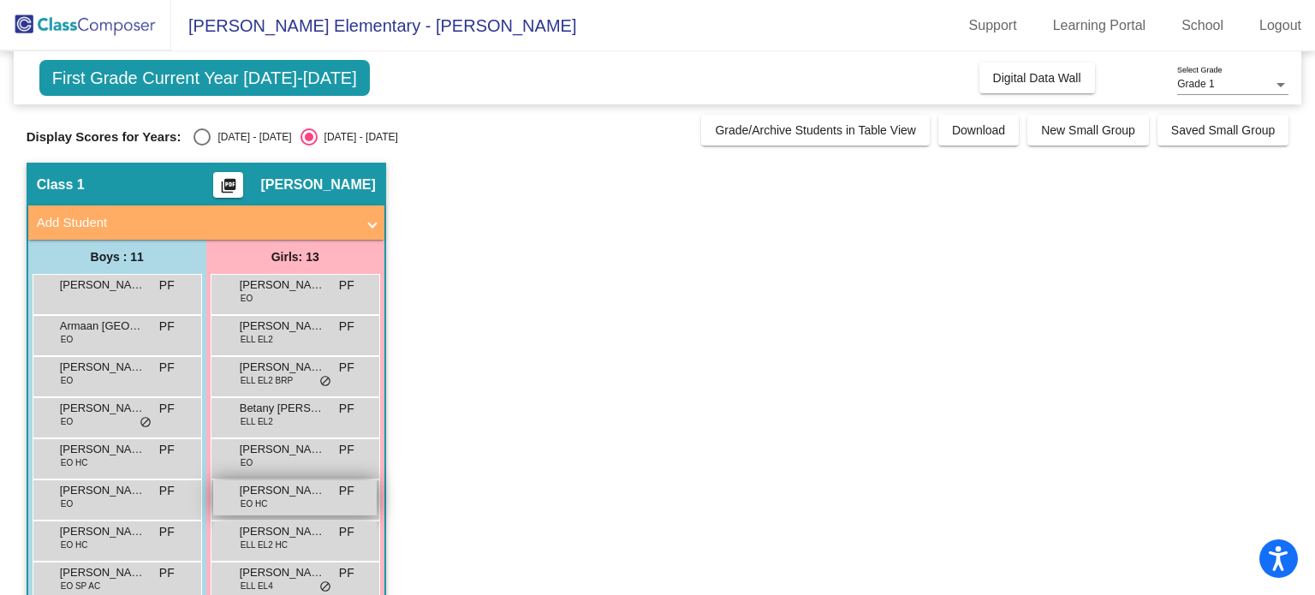
click at [277, 492] on span "[PERSON_NAME]-[PERSON_NAME]" at bounding box center [283, 490] width 86 height 17
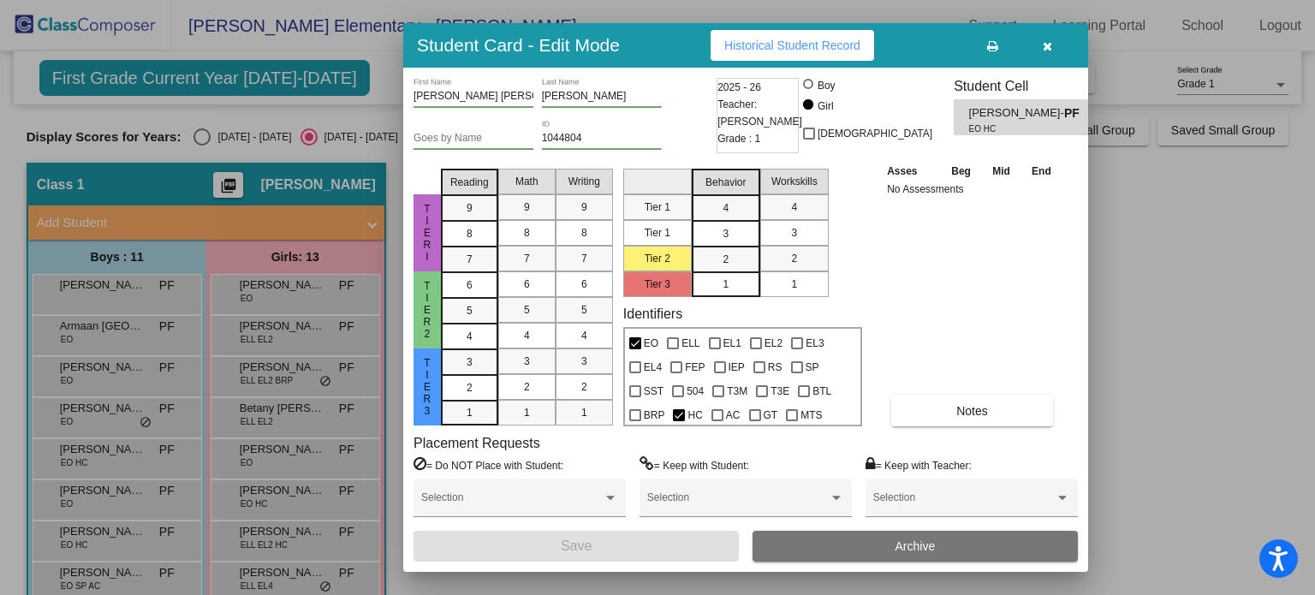
click at [756, 54] on button "Historical Student Record" at bounding box center [793, 45] width 164 height 31
click at [1048, 42] on icon "button" at bounding box center [1047, 46] width 9 height 12
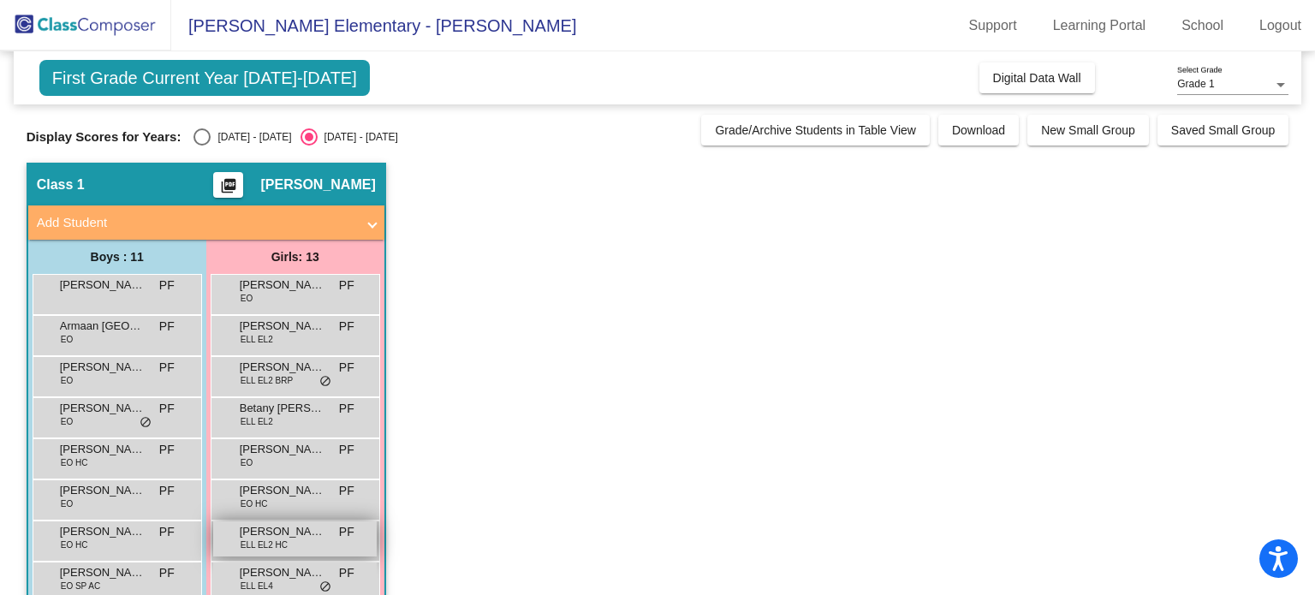
click at [289, 530] on span "[PERSON_NAME]" at bounding box center [283, 531] width 86 height 17
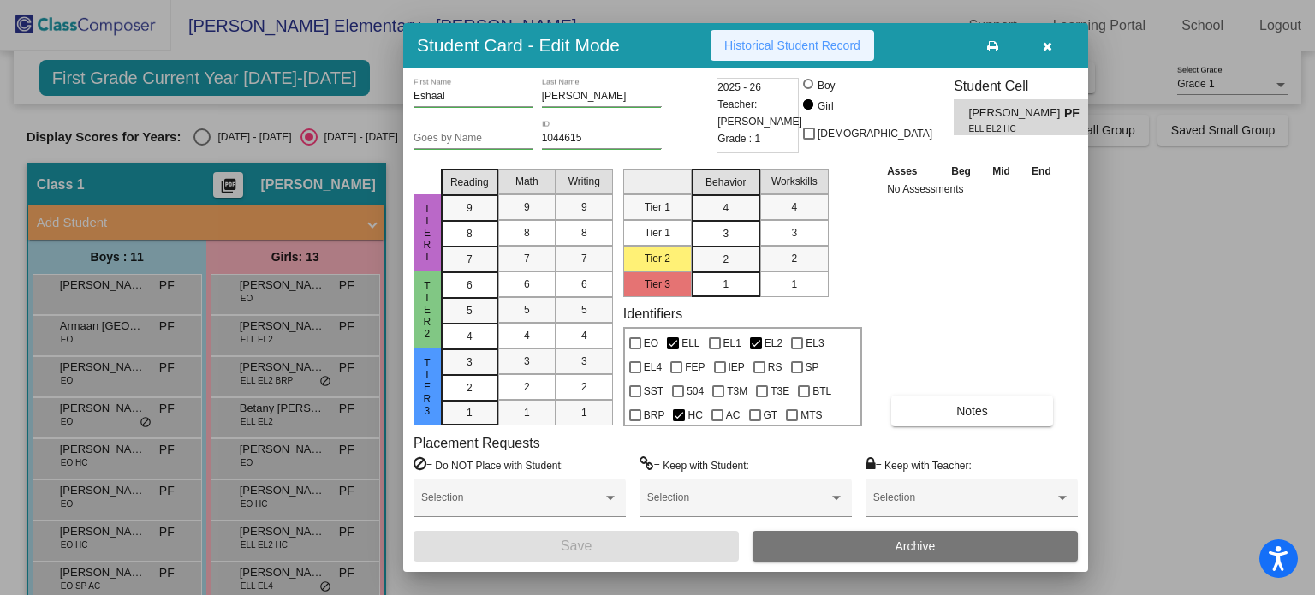
click at [802, 41] on span "Historical Student Record" at bounding box center [793, 46] width 136 height 14
click at [1047, 50] on icon "button" at bounding box center [1047, 46] width 9 height 12
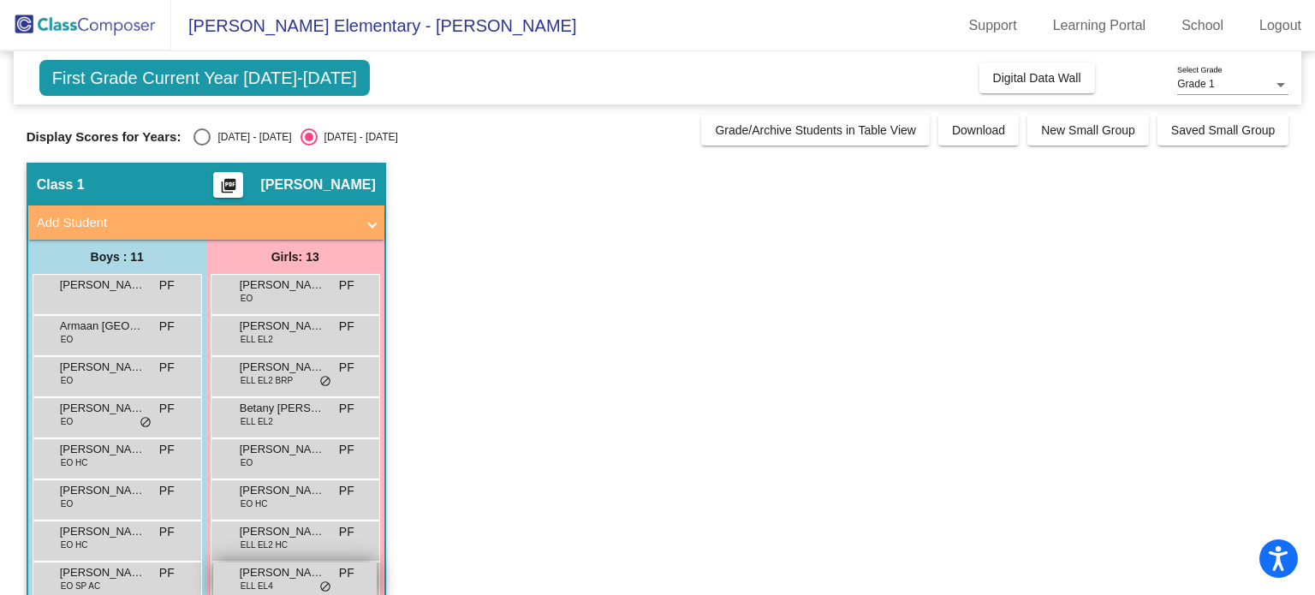
click at [291, 578] on span "[PERSON_NAME] [PERSON_NAME]" at bounding box center [283, 572] width 86 height 17
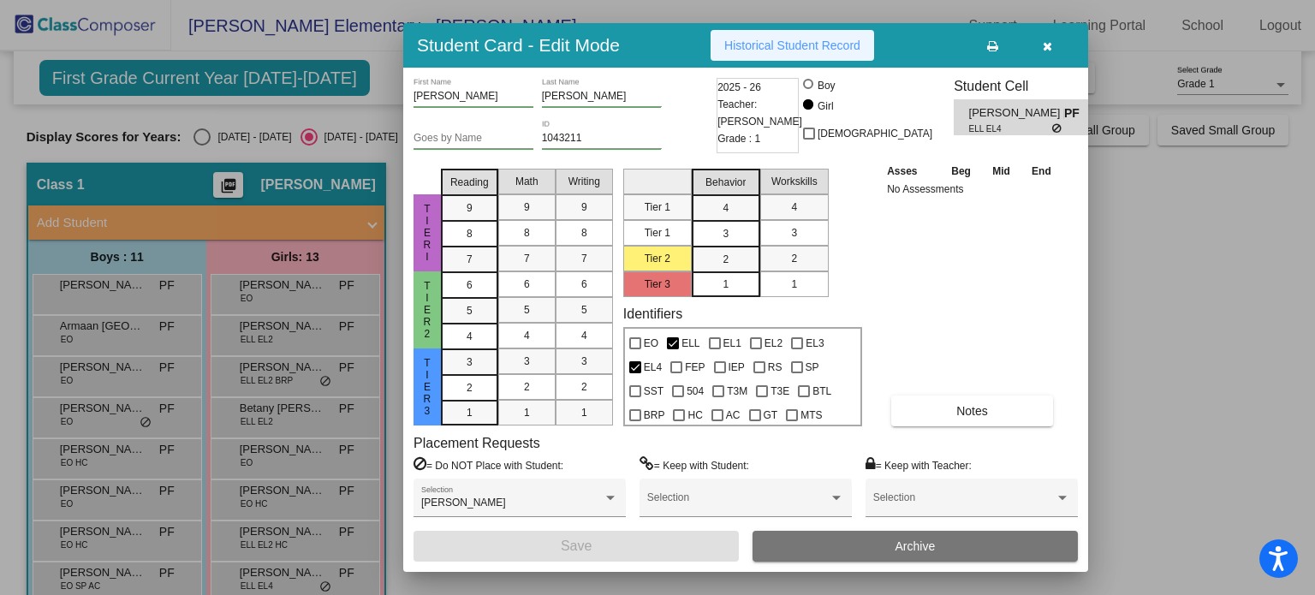
click at [756, 46] on span "Historical Student Record" at bounding box center [793, 46] width 136 height 14
click at [1047, 46] on icon "button" at bounding box center [1047, 46] width 9 height 12
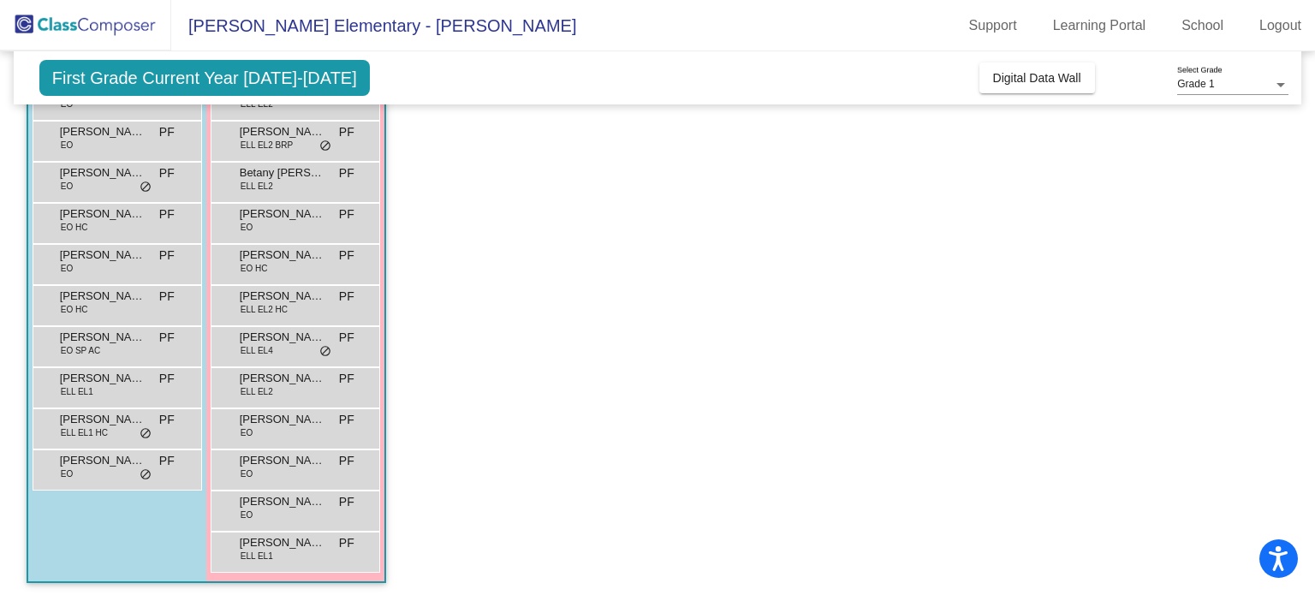
scroll to position [240, 0]
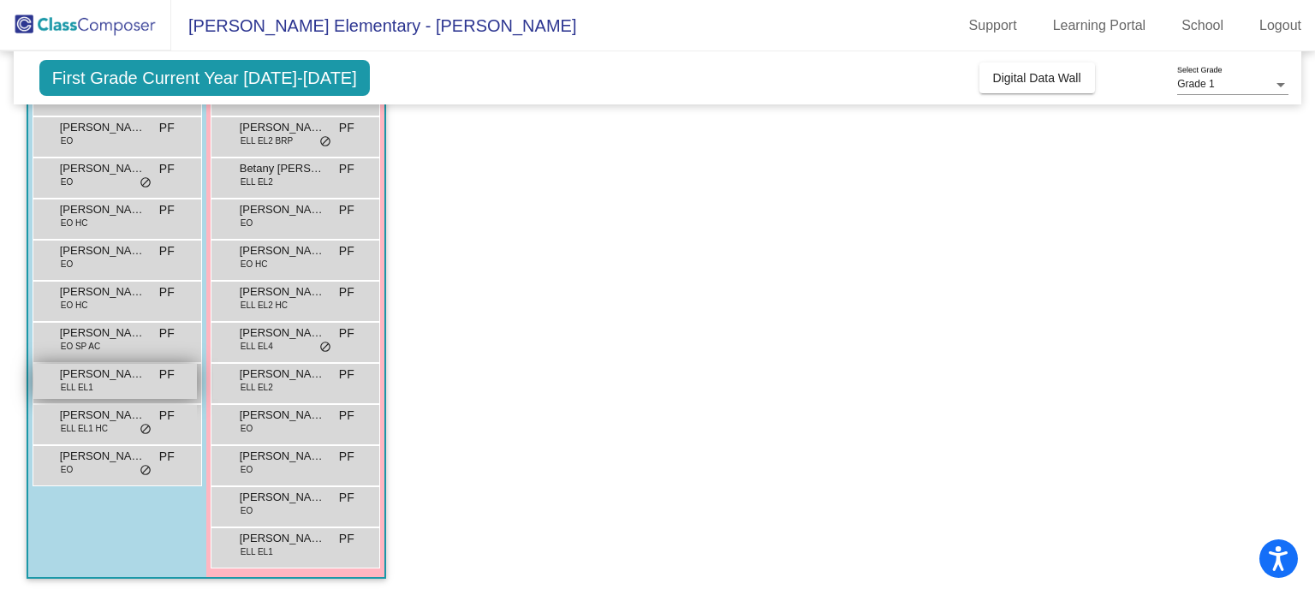
click at [140, 383] on div "[PERSON_NAME] ELL EL1 PF lock do_not_disturb_alt" at bounding box center [115, 381] width 164 height 35
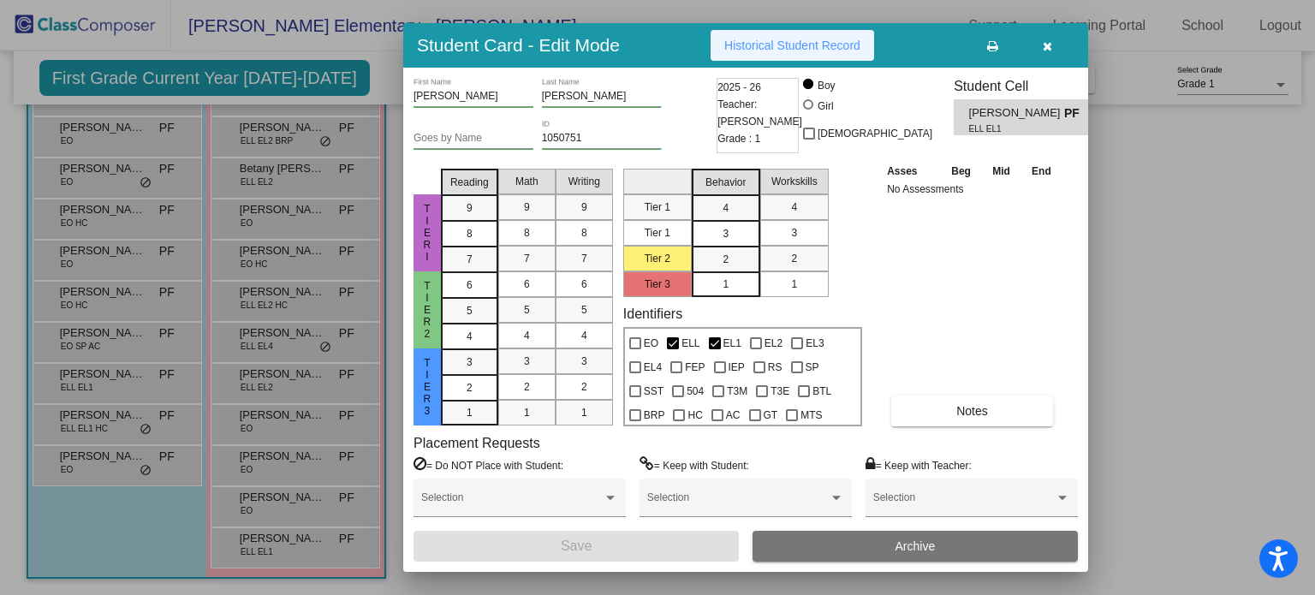
click at [765, 44] on span "Historical Student Record" at bounding box center [793, 46] width 136 height 14
click at [1051, 44] on icon "button" at bounding box center [1047, 46] width 9 height 12
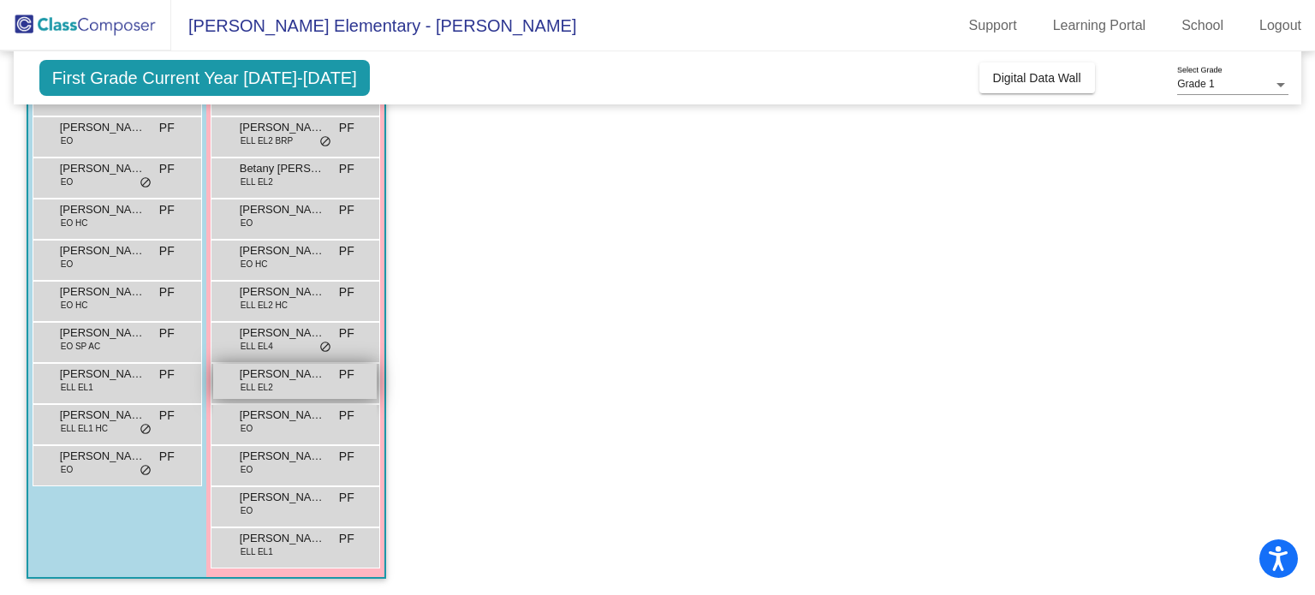
click at [272, 375] on span "[PERSON_NAME]" at bounding box center [283, 374] width 86 height 17
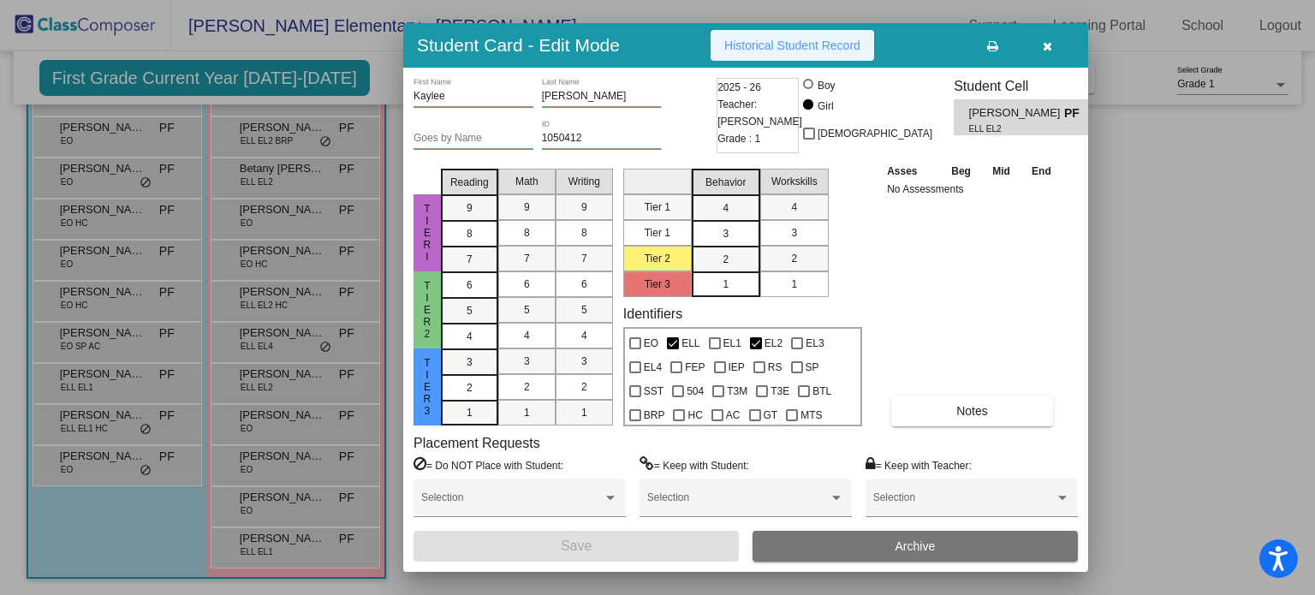
click at [784, 40] on span "Historical Student Record" at bounding box center [793, 46] width 136 height 14
click at [1048, 44] on icon "button" at bounding box center [1047, 46] width 9 height 12
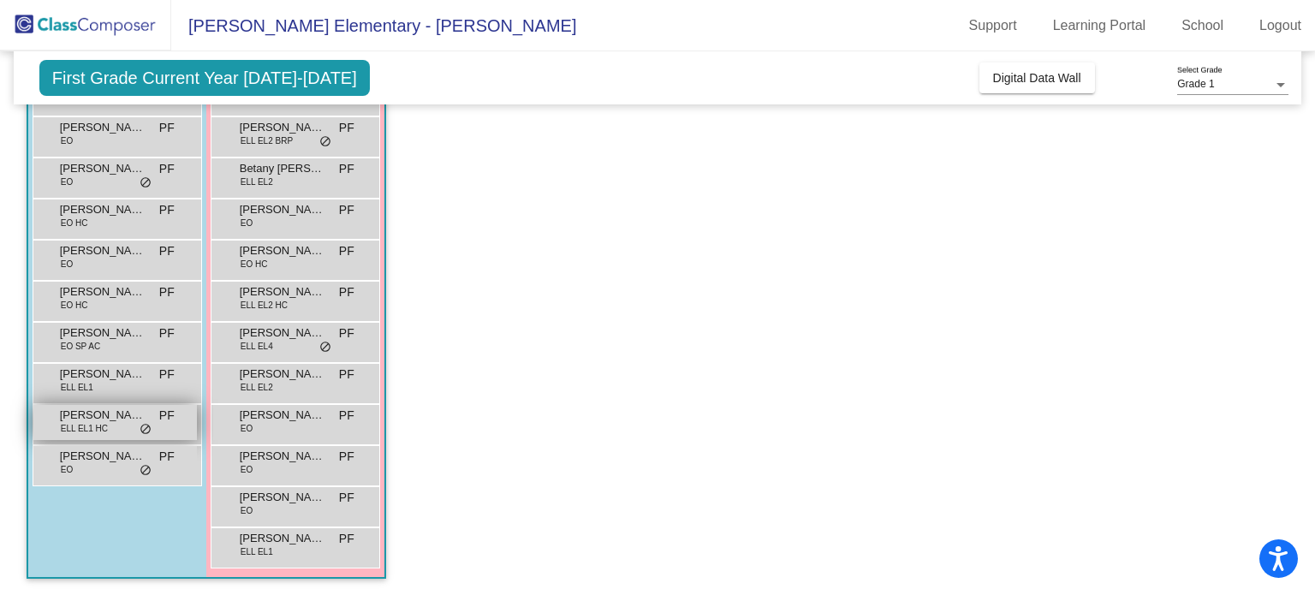
click at [143, 420] on span "[PERSON_NAME]" at bounding box center [103, 415] width 86 height 17
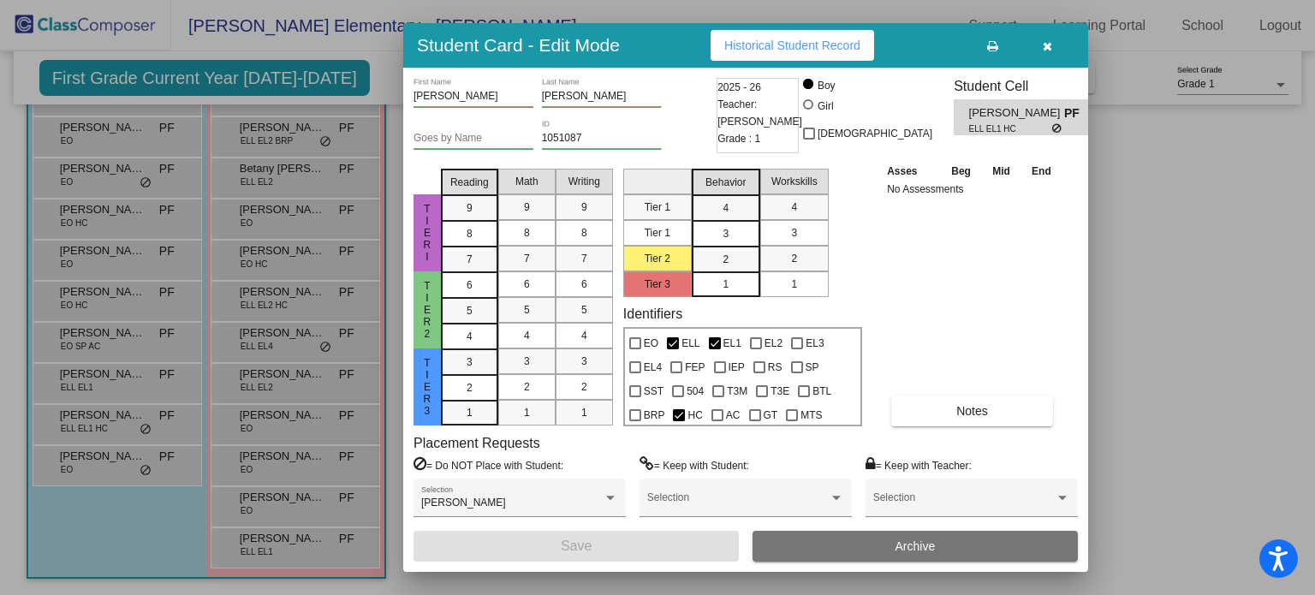
click at [760, 44] on span "Historical Student Record" at bounding box center [793, 46] width 136 height 14
click at [1050, 46] on icon "button" at bounding box center [1047, 46] width 9 height 12
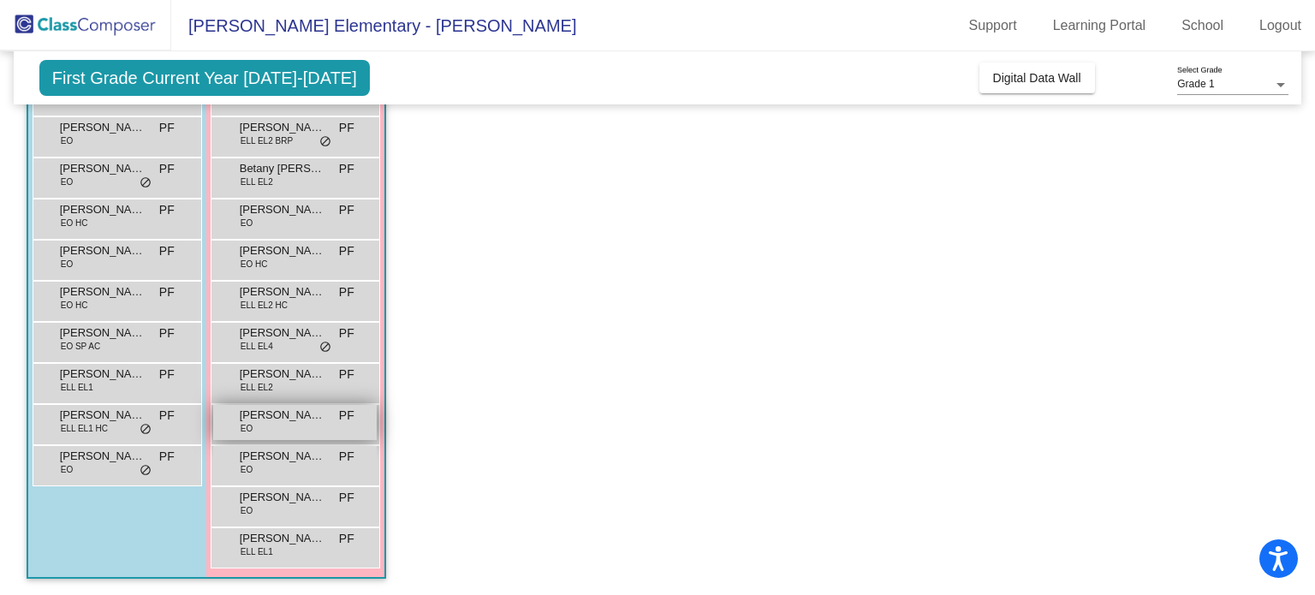
click at [274, 422] on span "[PERSON_NAME]" at bounding box center [283, 415] width 86 height 17
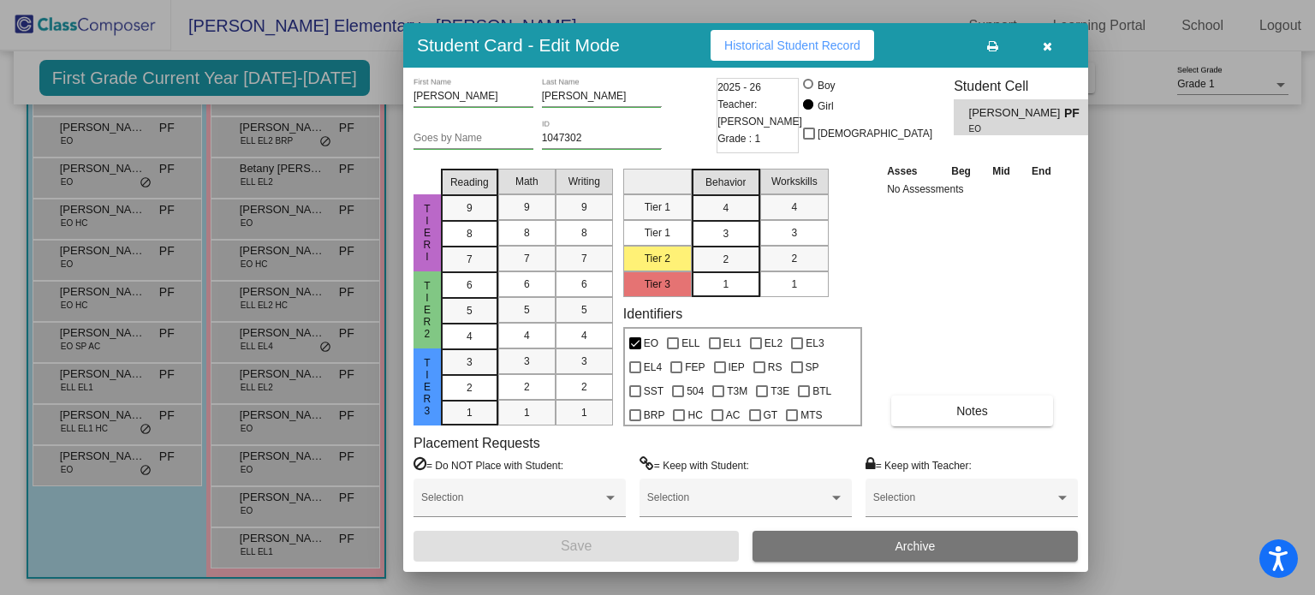
click at [774, 47] on span "Historical Student Record" at bounding box center [793, 46] width 136 height 14
click at [1048, 44] on icon "button" at bounding box center [1047, 46] width 9 height 12
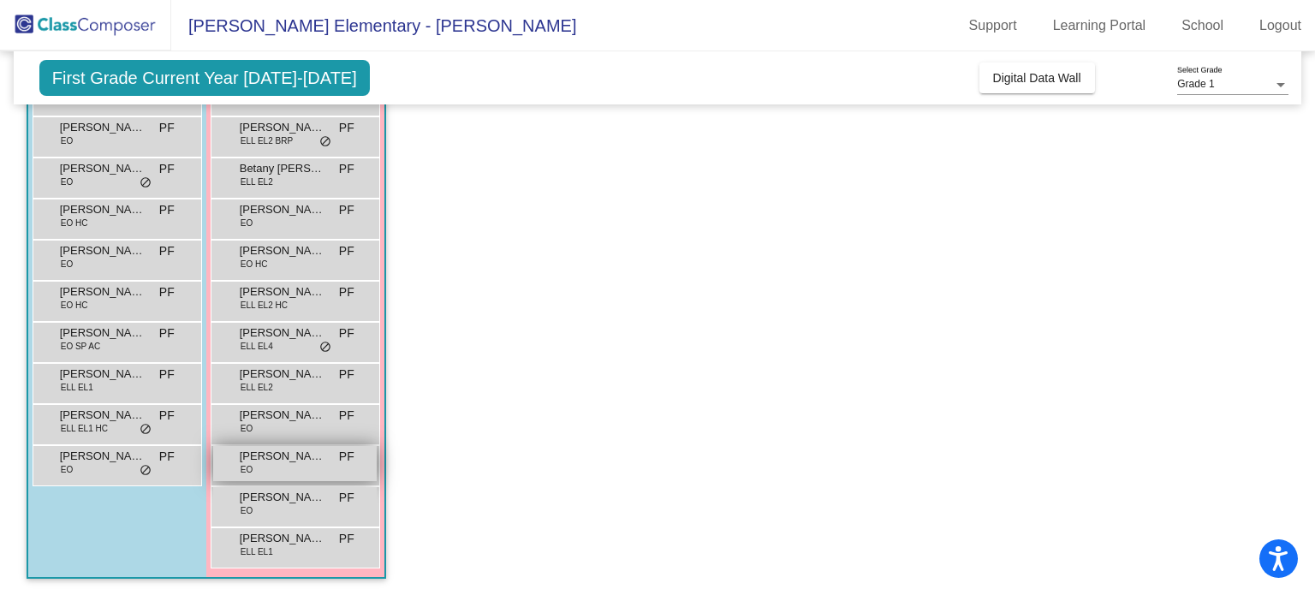
click at [274, 457] on span "[PERSON_NAME]" at bounding box center [283, 456] width 86 height 17
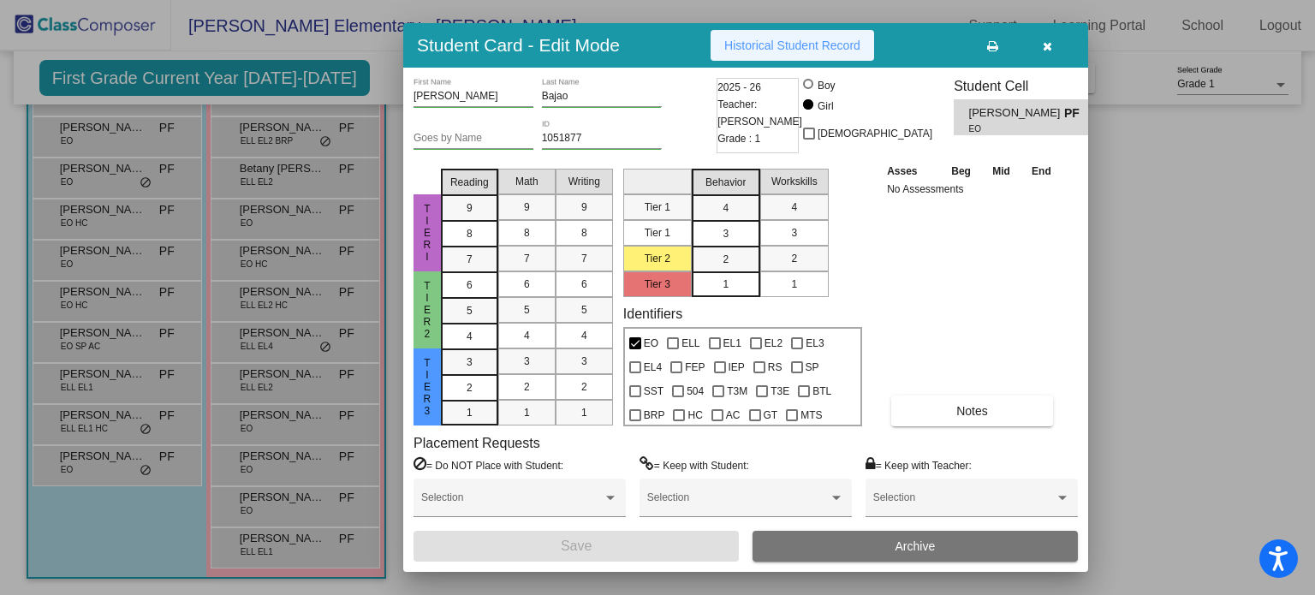
click at [764, 39] on span "Historical Student Record" at bounding box center [793, 46] width 136 height 14
click at [1048, 47] on icon "button" at bounding box center [1047, 46] width 9 height 12
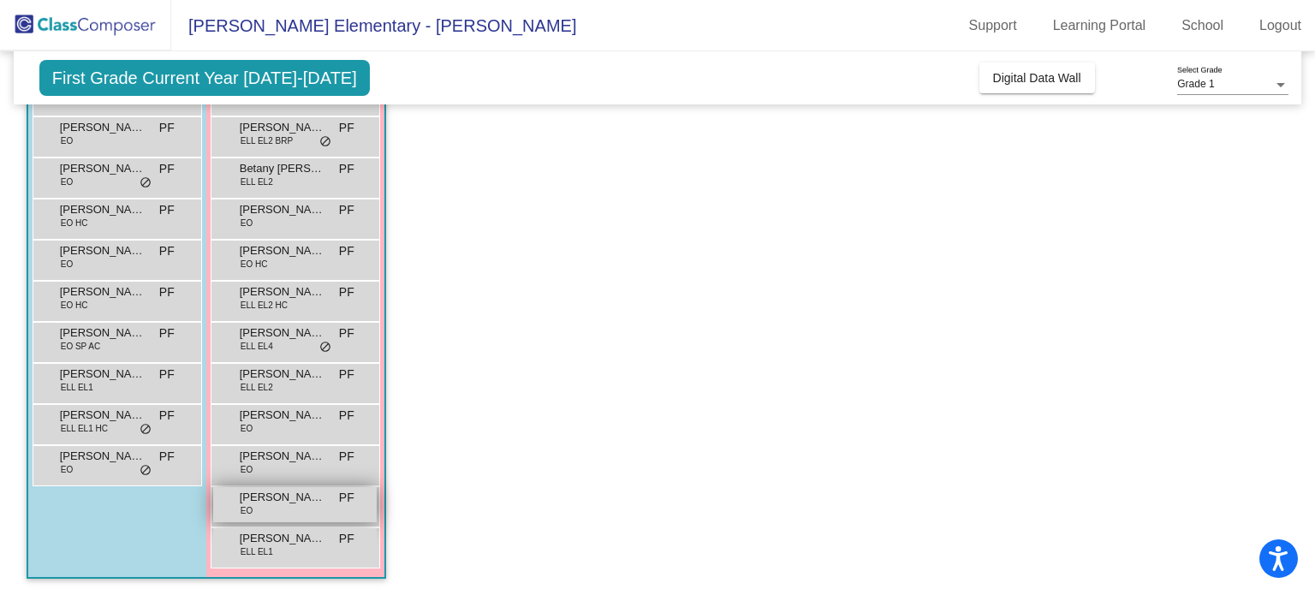
click at [316, 504] on span "[PERSON_NAME]" at bounding box center [283, 497] width 86 height 17
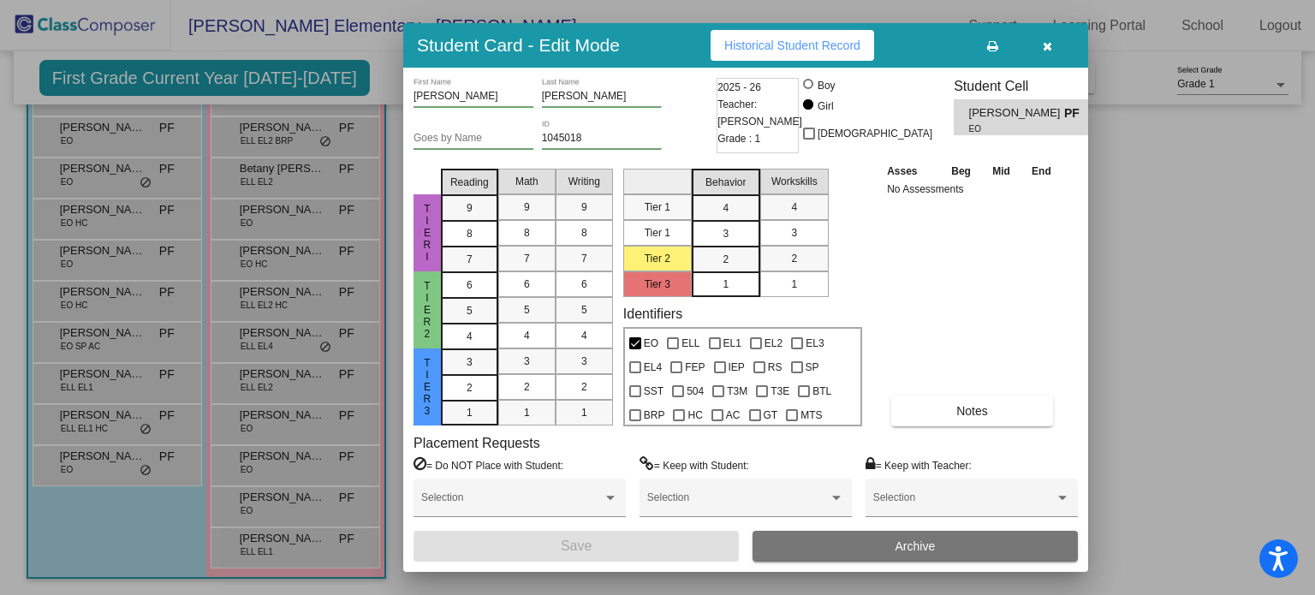
click at [766, 53] on button "Historical Student Record" at bounding box center [793, 45] width 164 height 31
click at [1048, 46] on icon "button" at bounding box center [1047, 46] width 9 height 12
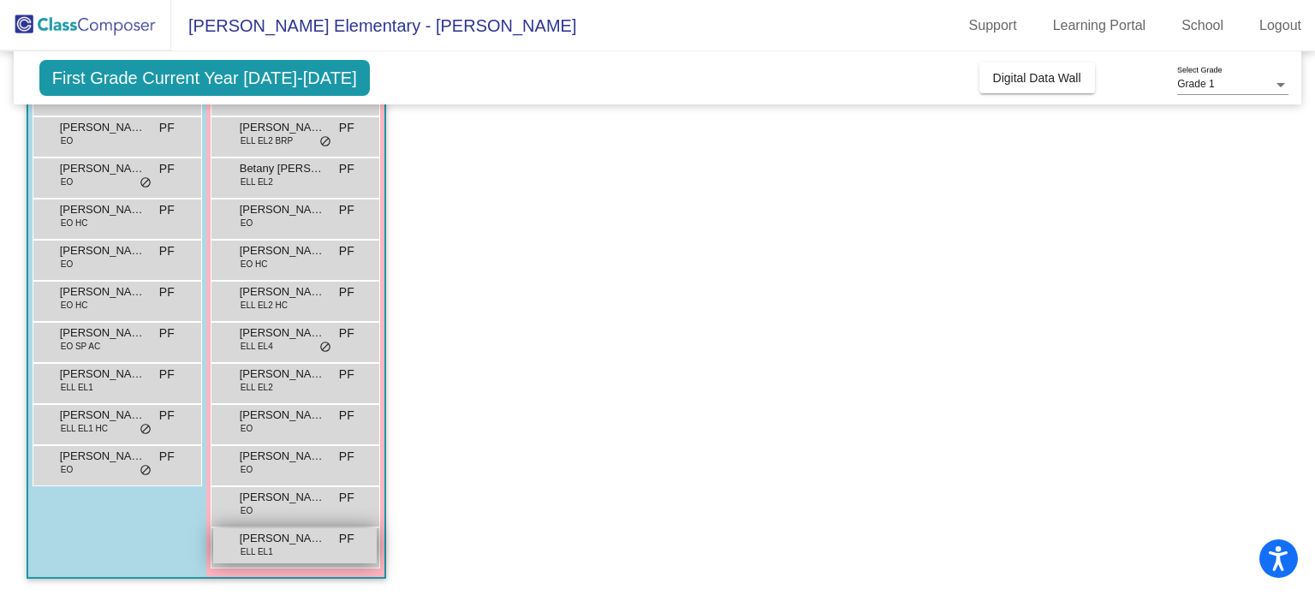
click at [297, 539] on span "[PERSON_NAME]" at bounding box center [283, 538] width 86 height 17
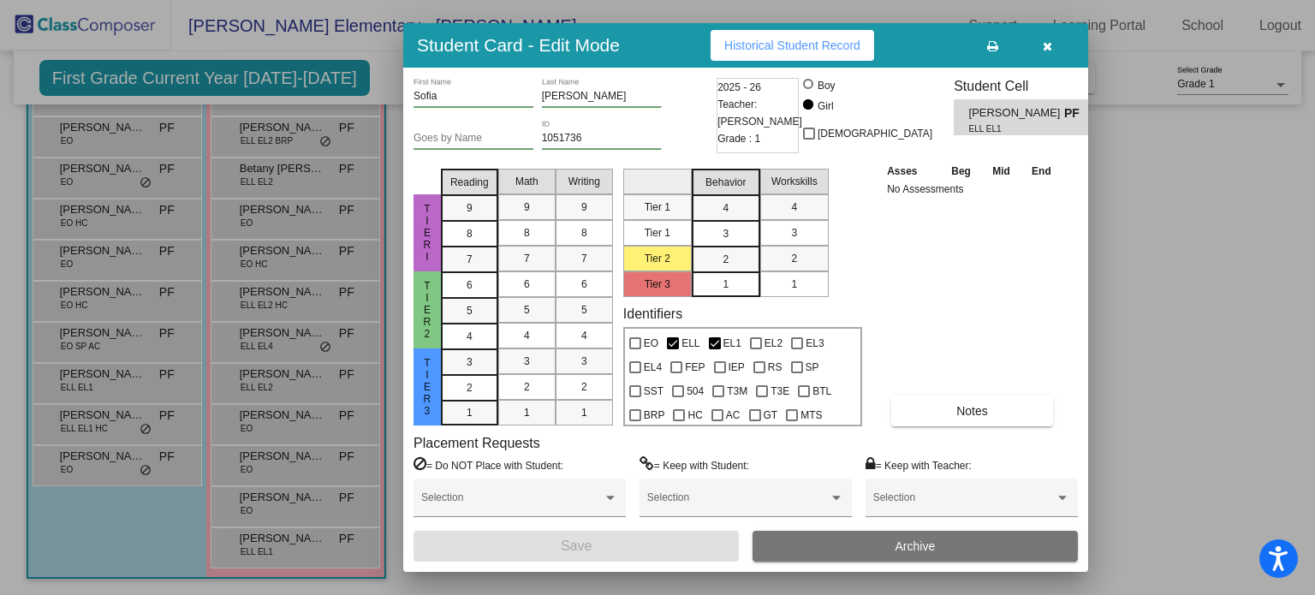
click at [753, 37] on button "Historical Student Record" at bounding box center [793, 45] width 164 height 31
